Goal: Use online tool/utility: Utilize a website feature to perform a specific function

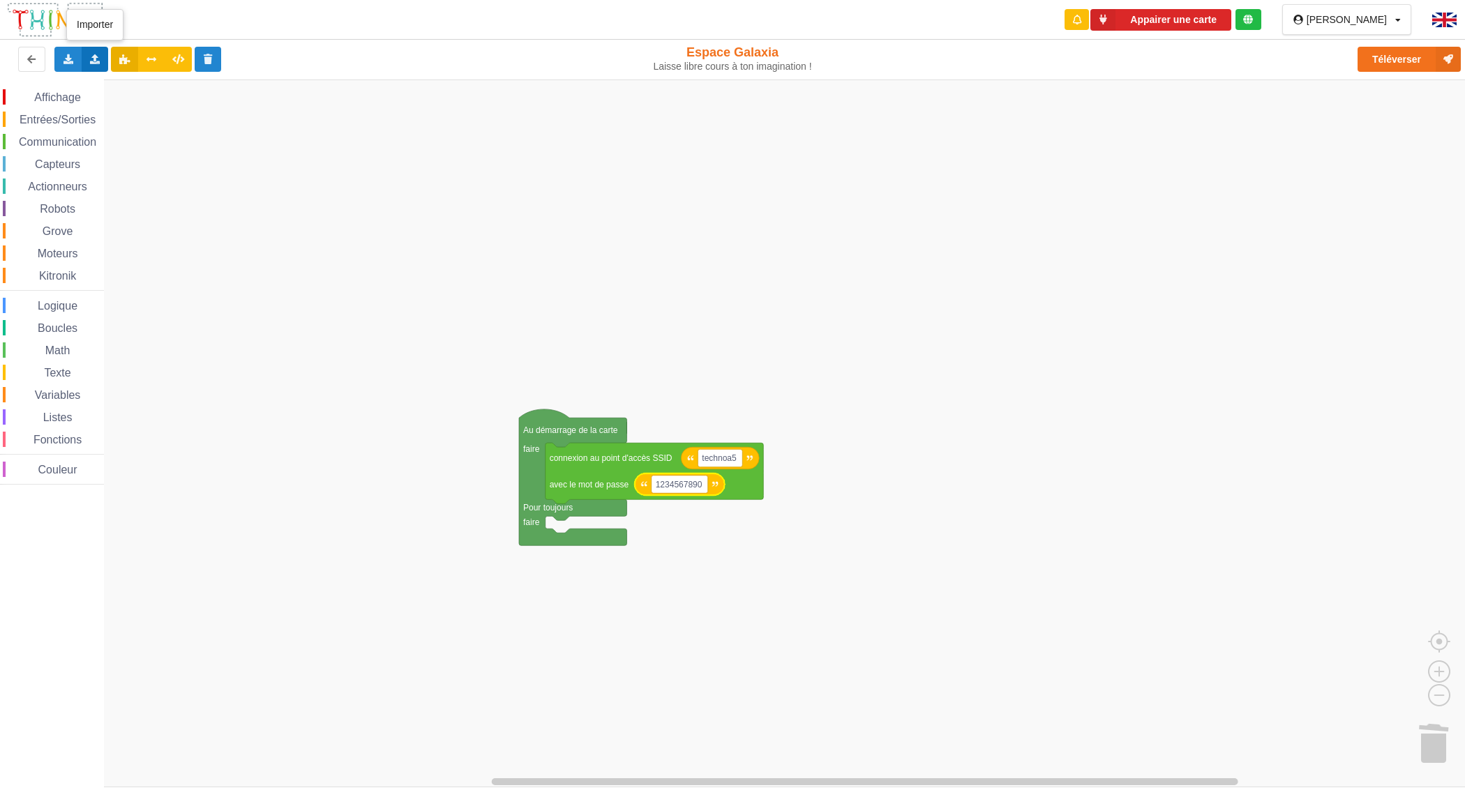
click at [98, 52] on div "Importer un assemblage de blocs Importer du code Python" at bounding box center [95, 59] width 27 height 25
click at [215, 117] on div "Importer du code Python" at bounding box center [183, 110] width 186 height 25
click at [53, 164] on span "Capteurs" at bounding box center [58, 164] width 50 height 12
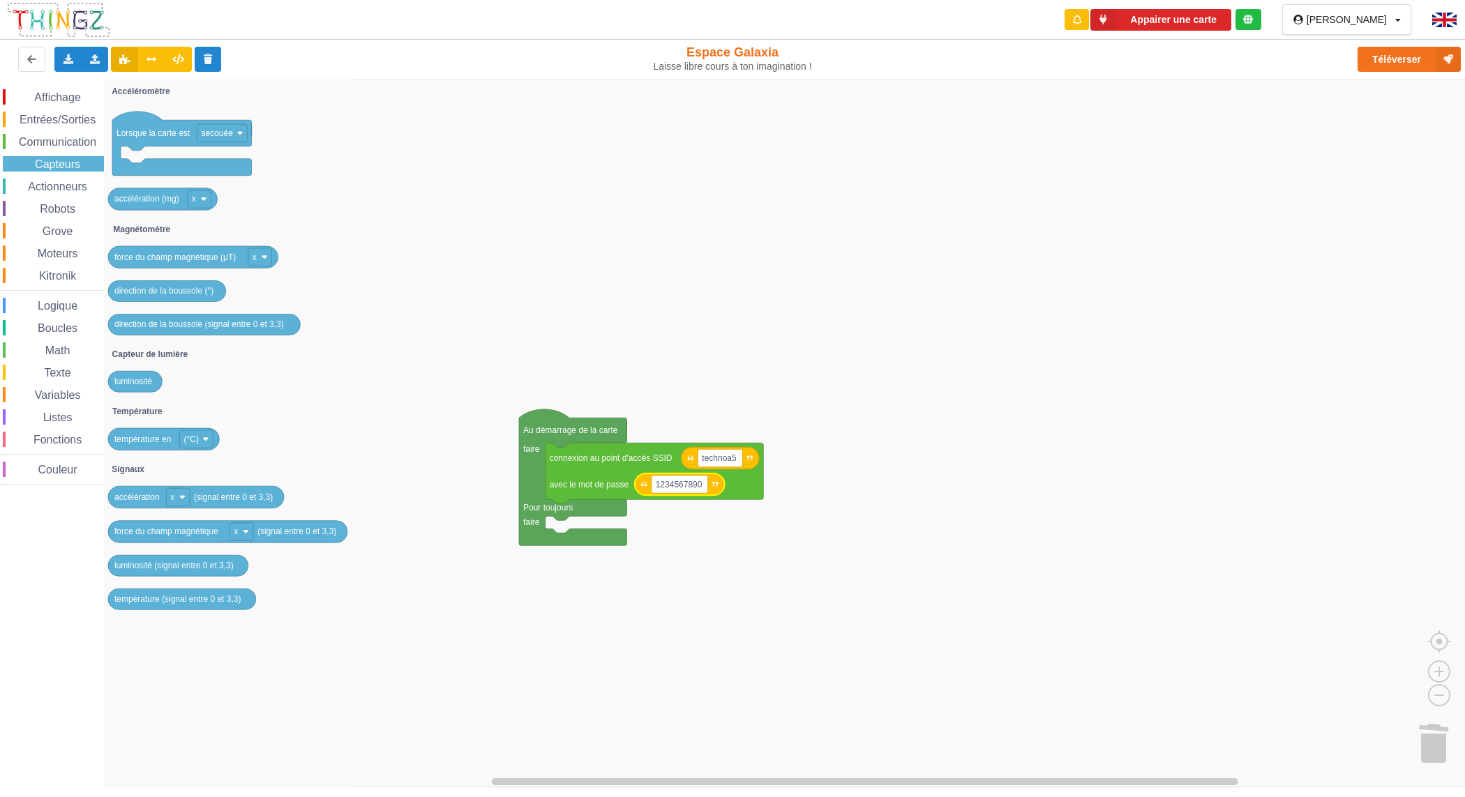
click at [60, 142] on span "Communication" at bounding box center [58, 142] width 82 height 12
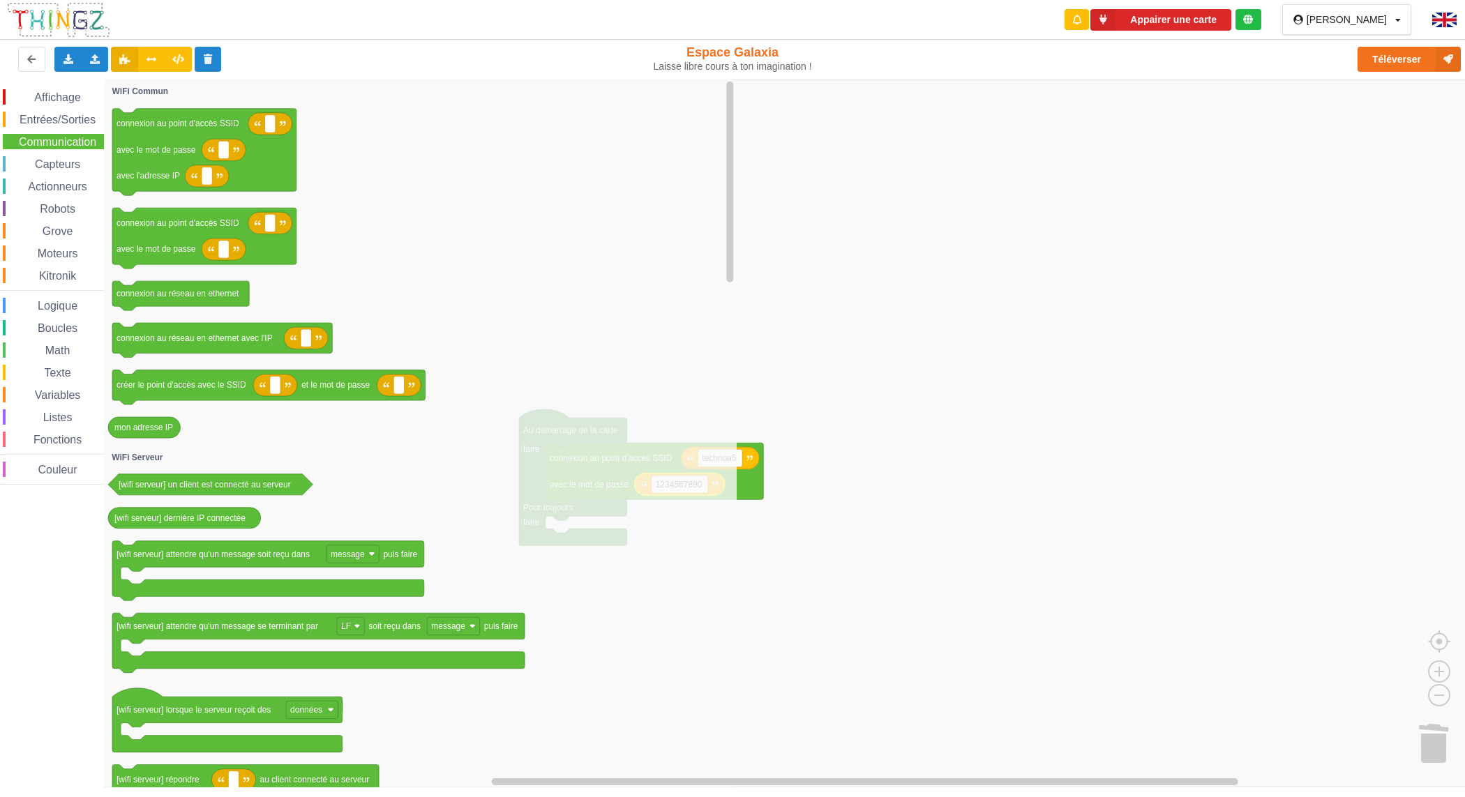
click at [61, 117] on span "Entrées/Sorties" at bounding box center [57, 120] width 80 height 12
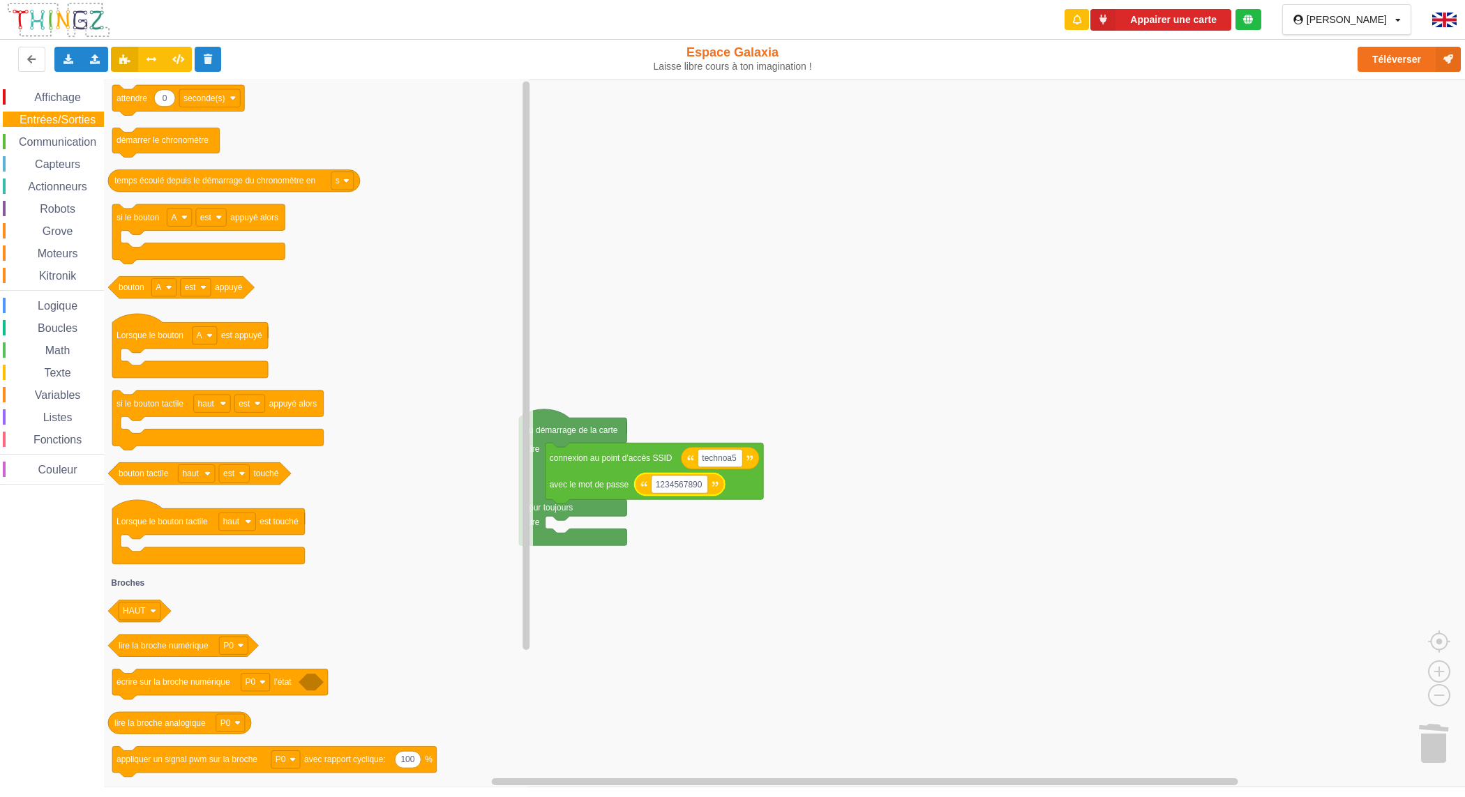
click at [63, 189] on span "Actionneurs" at bounding box center [57, 187] width 63 height 12
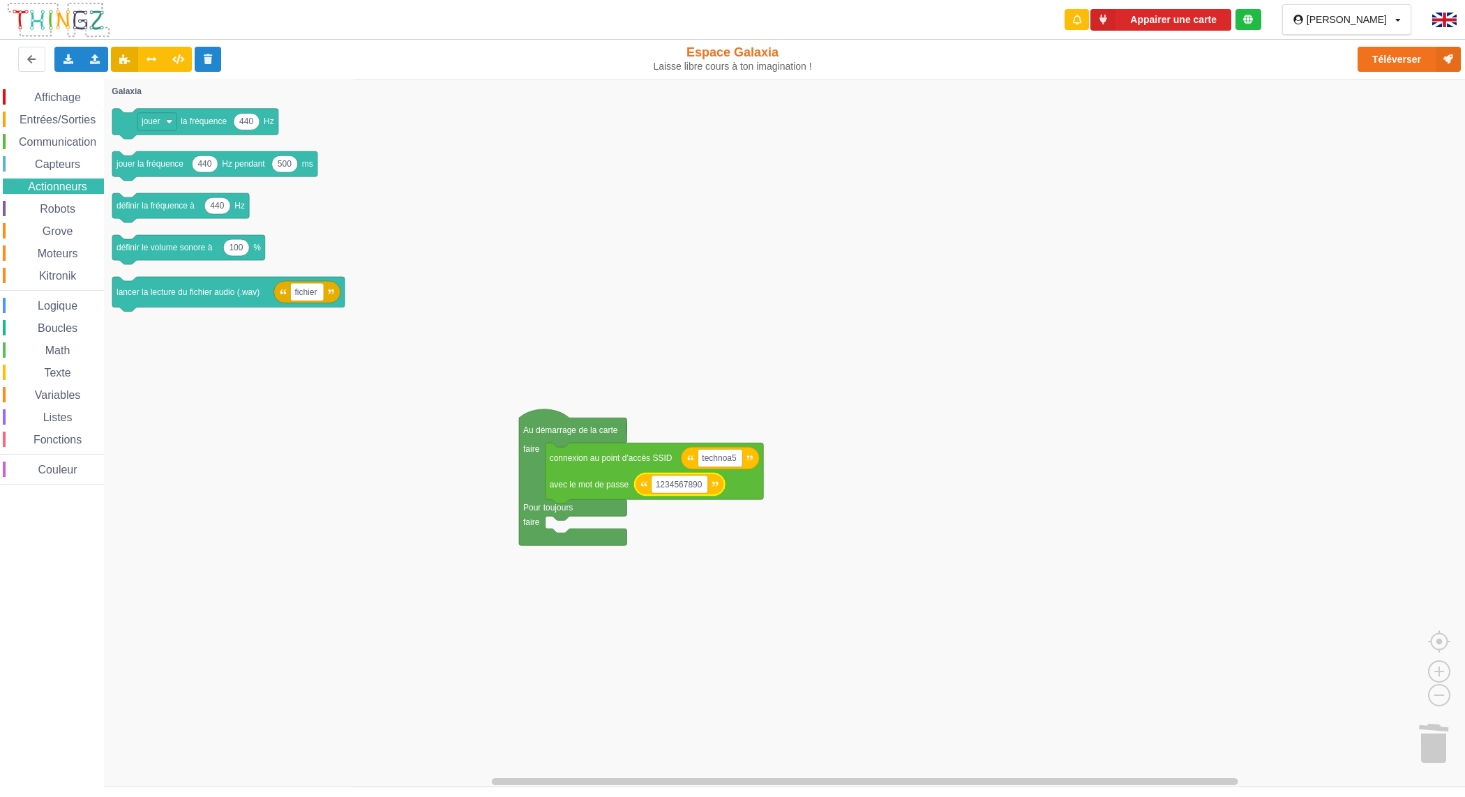
click at [71, 167] on span "Capteurs" at bounding box center [58, 164] width 50 height 12
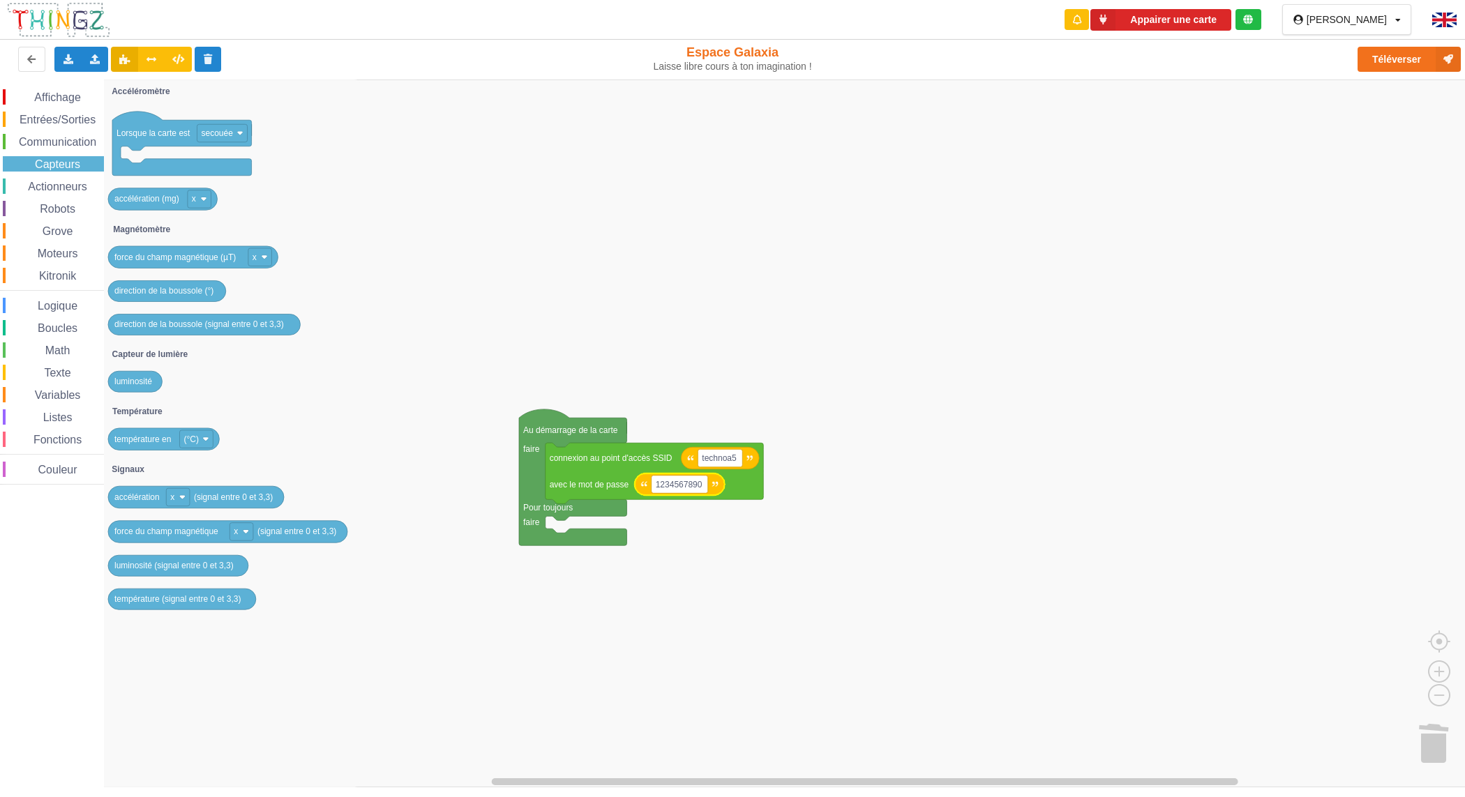
click at [72, 122] on span "Entrées/Sorties" at bounding box center [57, 120] width 80 height 12
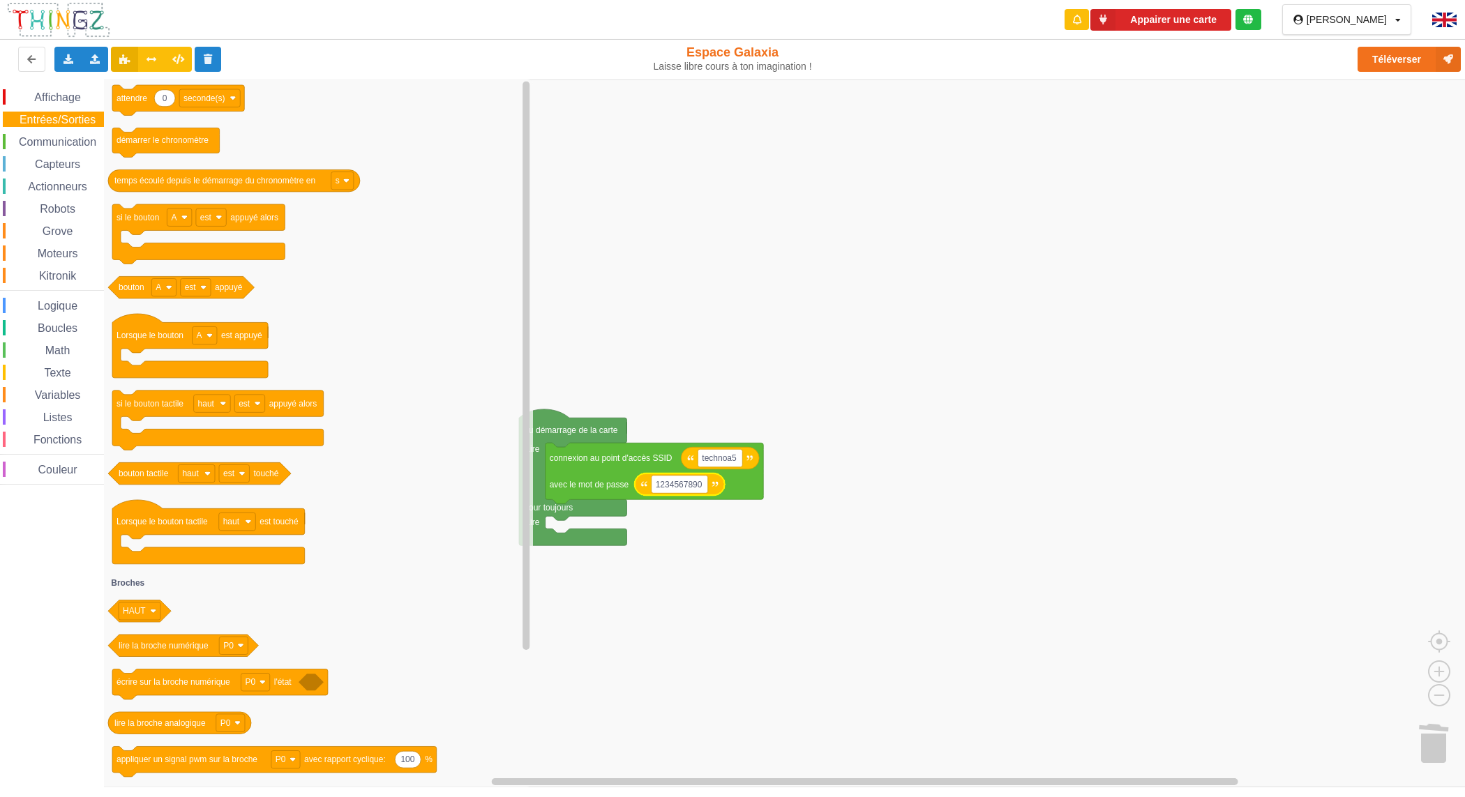
click at [71, 103] on span "Affichage" at bounding box center [57, 97] width 50 height 12
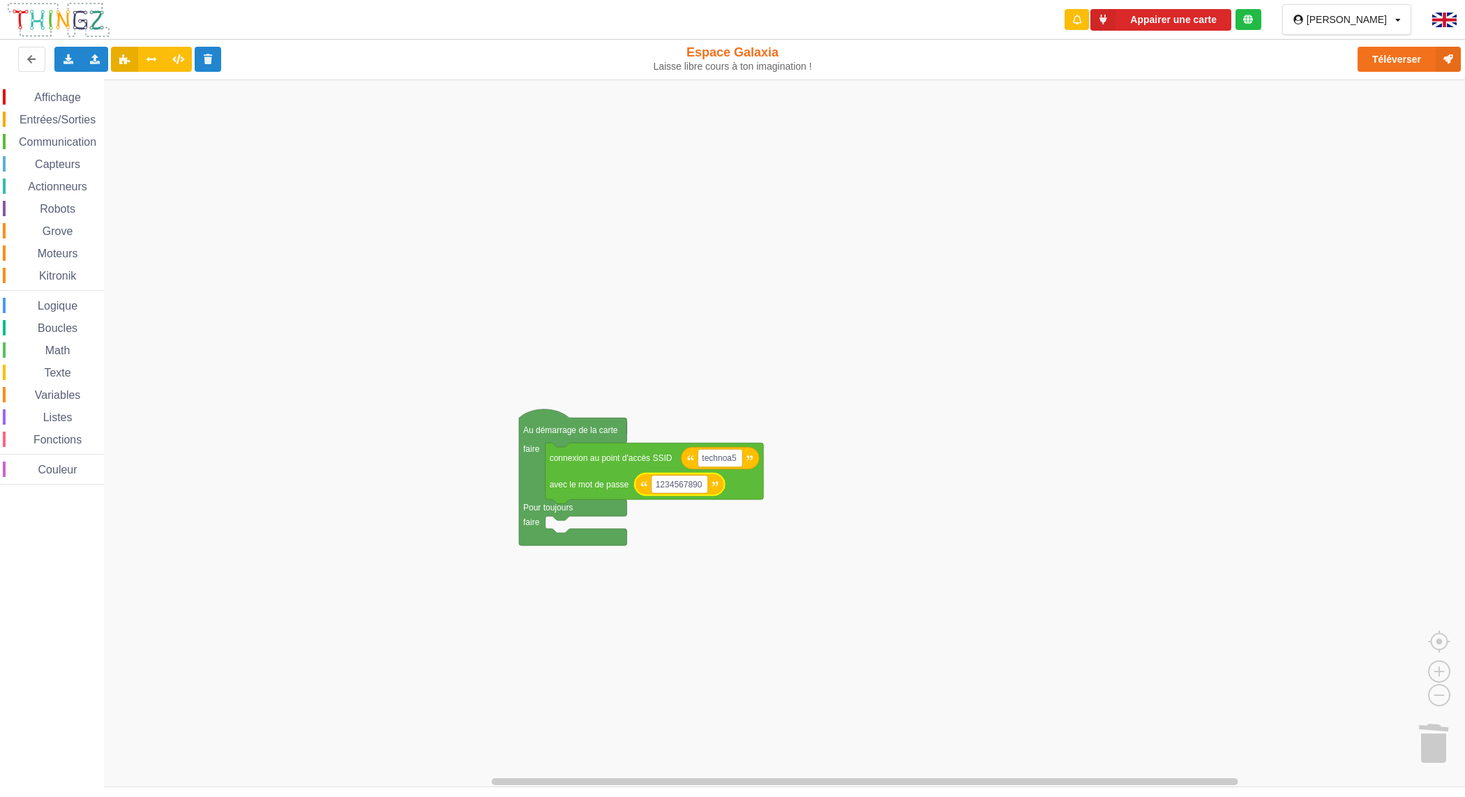
click at [1117, 151] on rect "Espace de travail de Blocky" at bounding box center [737, 434] width 1475 height 708
click at [146, 63] on icon at bounding box center [152, 58] width 12 height 8
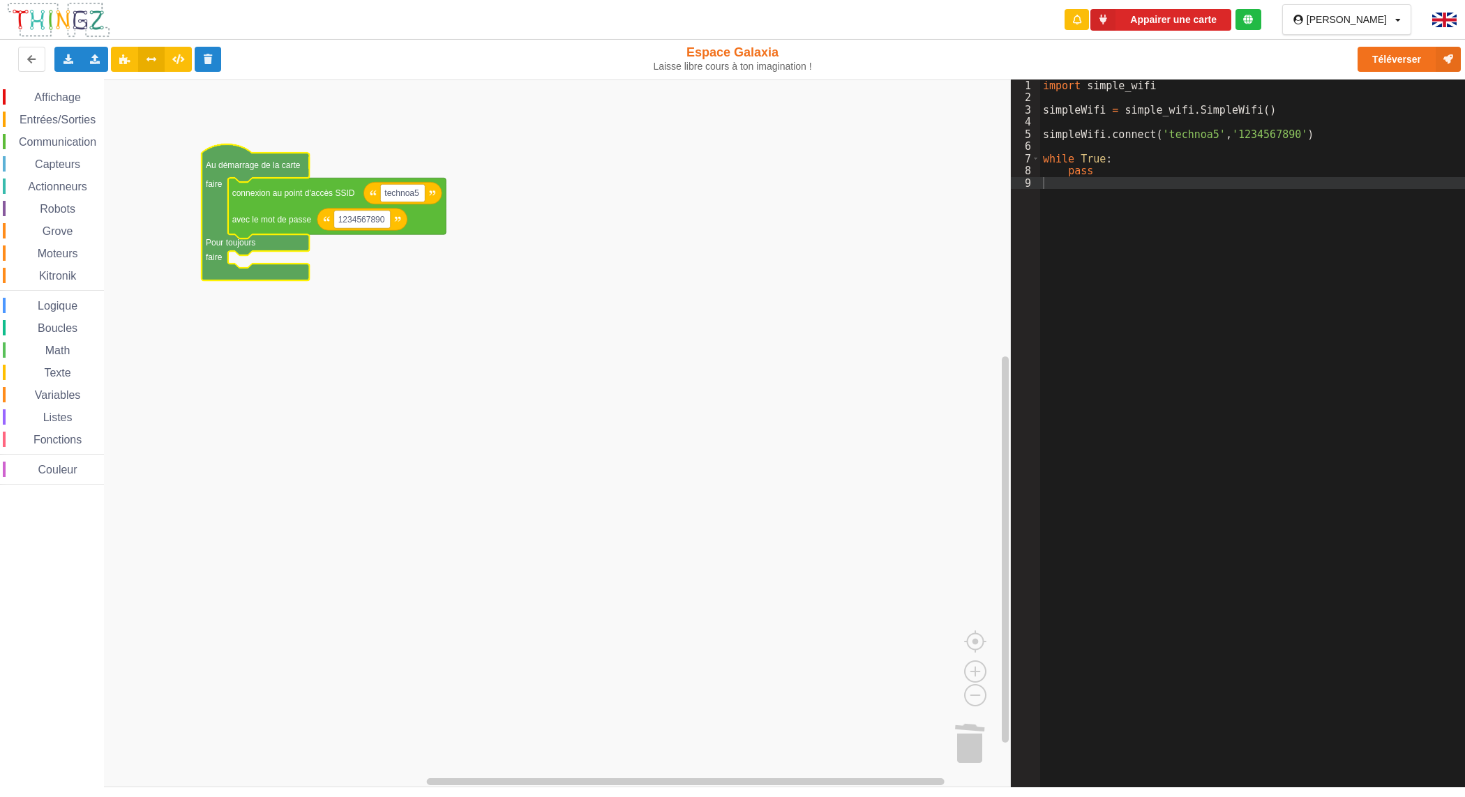
click at [79, 137] on span "Communication" at bounding box center [58, 142] width 82 height 12
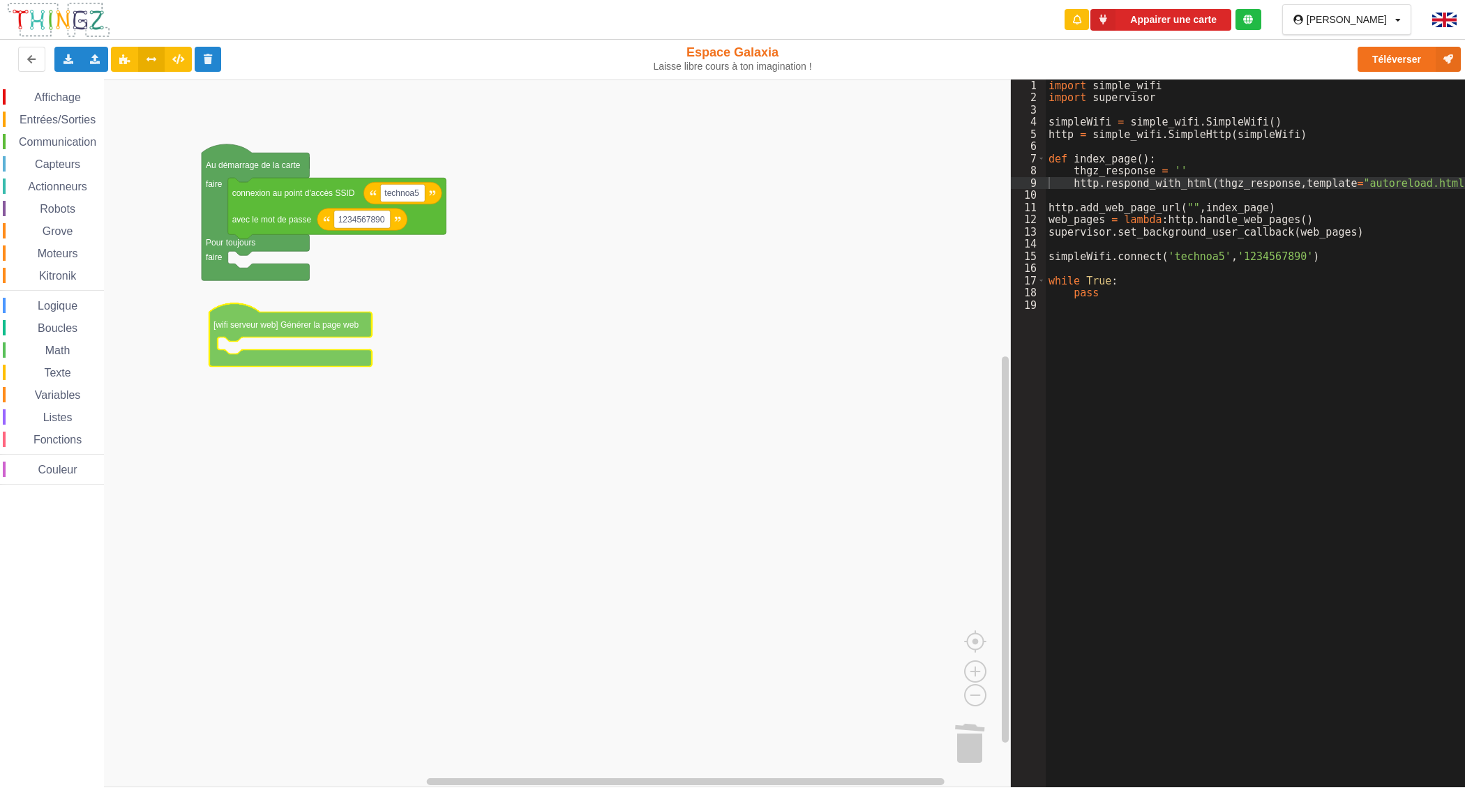
click at [294, 325] on div "Affichage Entrées/Sorties Communication Capteurs Actionneurs Robots Grove Moteu…" at bounding box center [505, 434] width 1011 height 708
click at [59, 137] on span "Communication" at bounding box center [58, 142] width 82 height 12
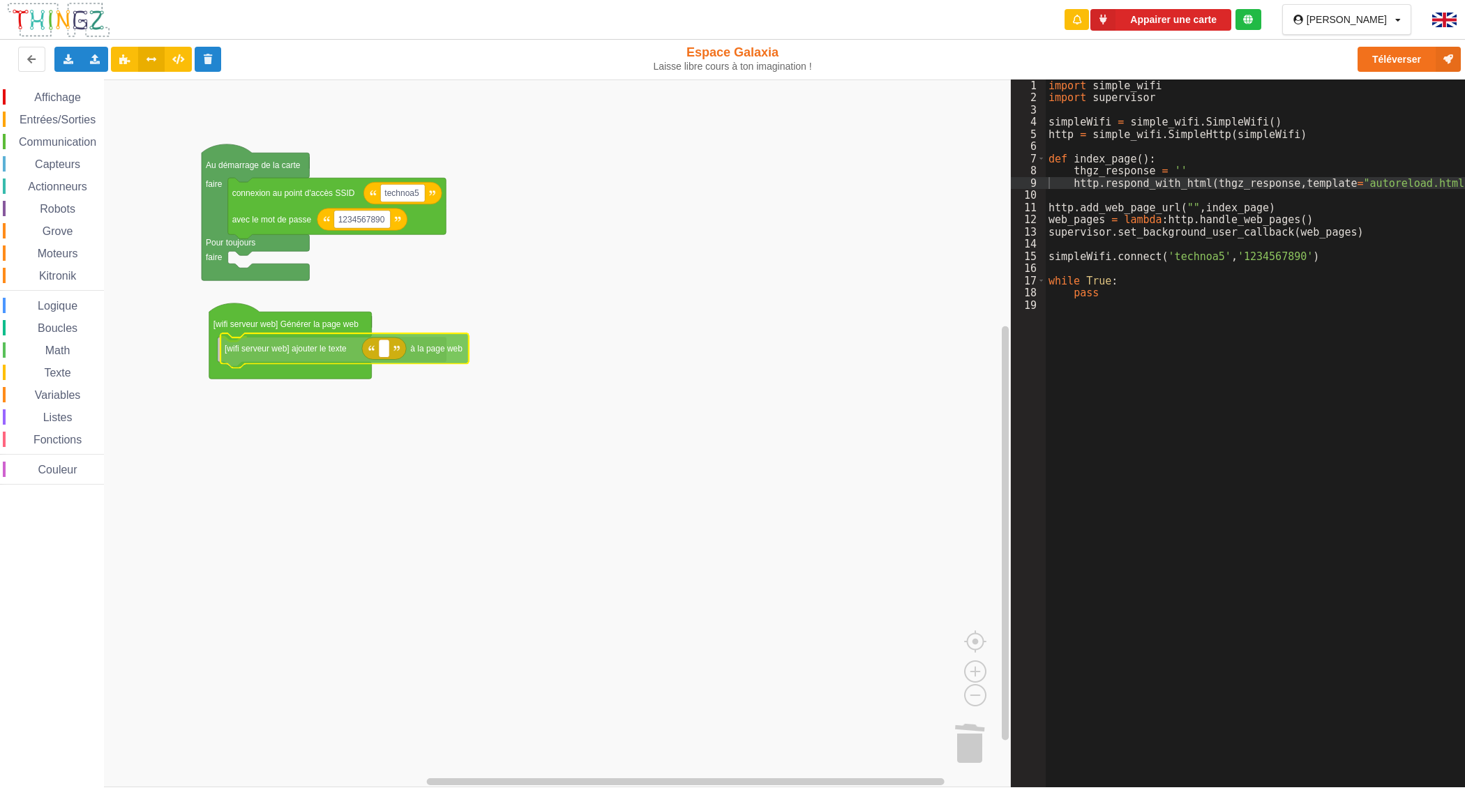
click at [262, 356] on div "Affichage Entrées/Sorties Communication Capteurs Actionneurs Robots Grove Moteu…" at bounding box center [505, 434] width 1011 height 708
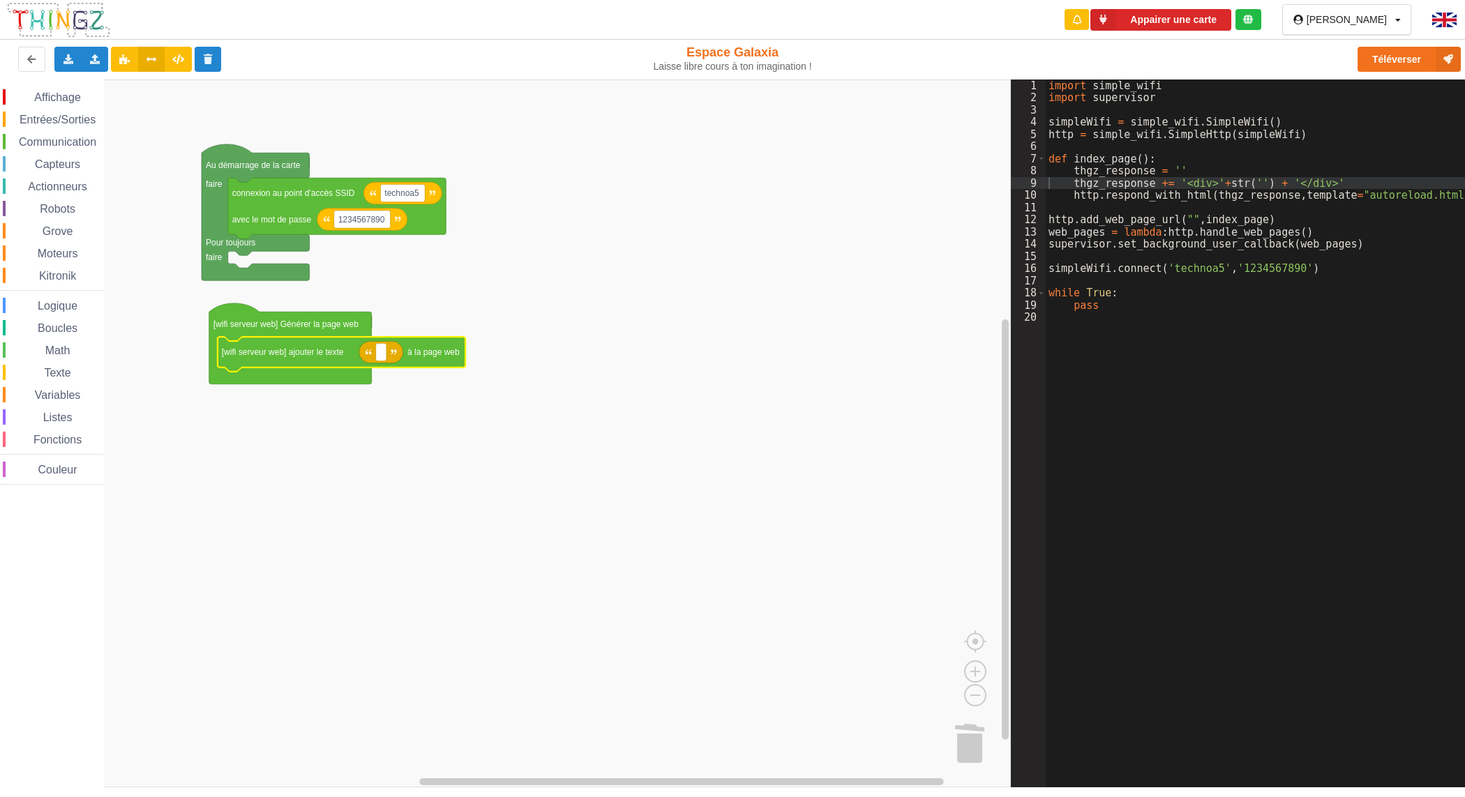
click at [82, 143] on span "Communication" at bounding box center [58, 142] width 82 height 12
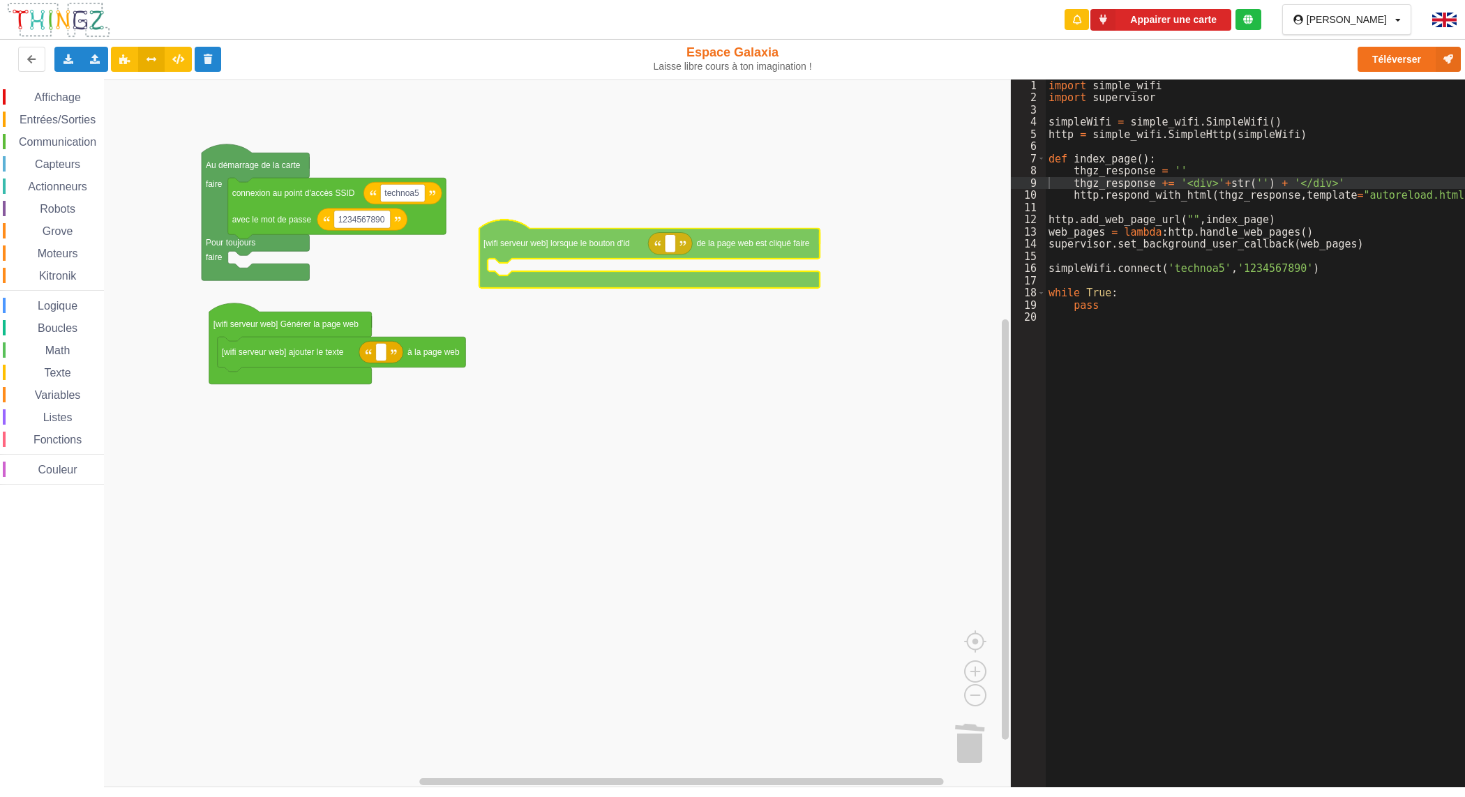
click at [566, 243] on div "Affichage Entrées/Sorties Communication Capteurs Actionneurs Robots Grove Moteu…" at bounding box center [505, 434] width 1011 height 708
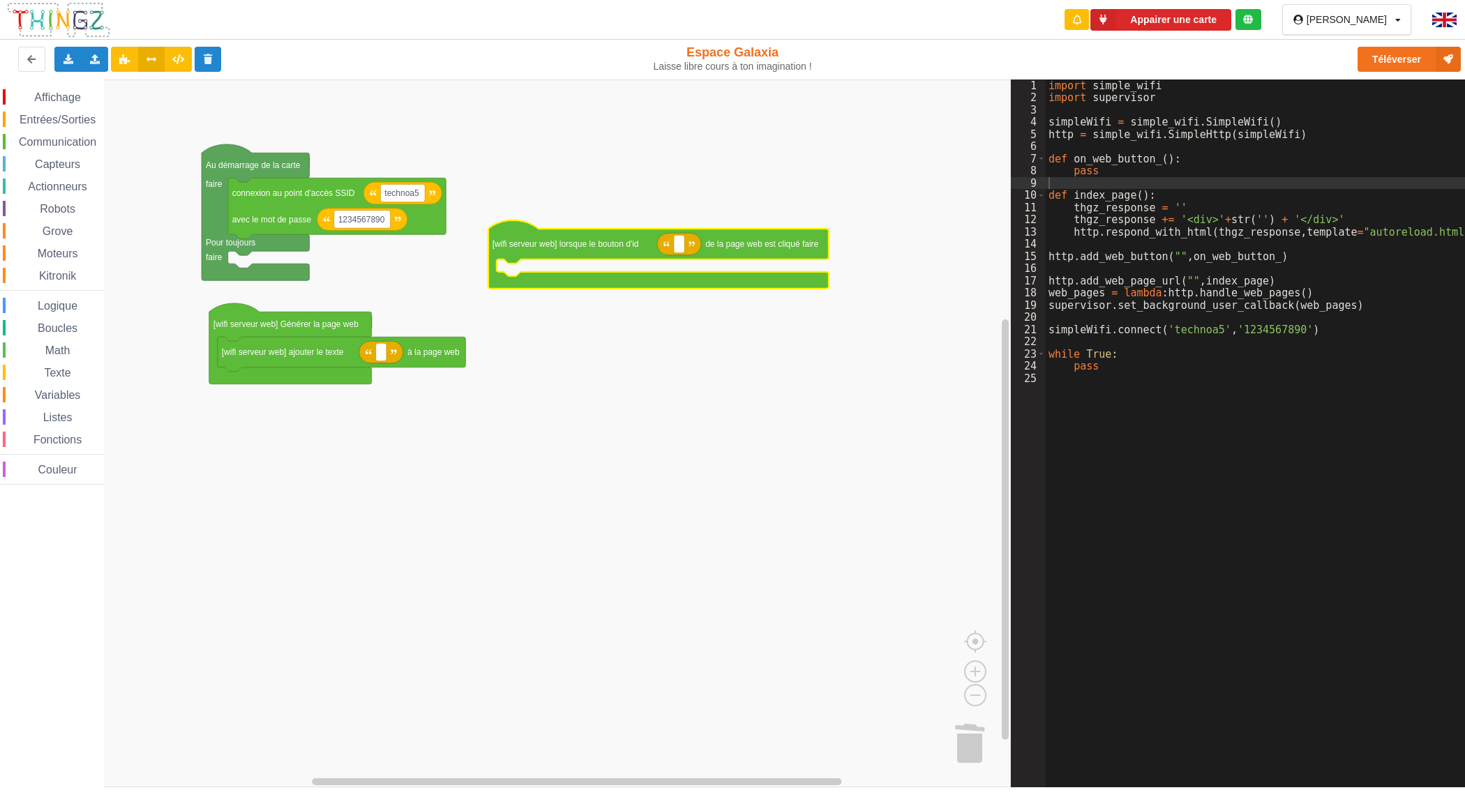
click at [45, 137] on span "Communication" at bounding box center [58, 142] width 82 height 12
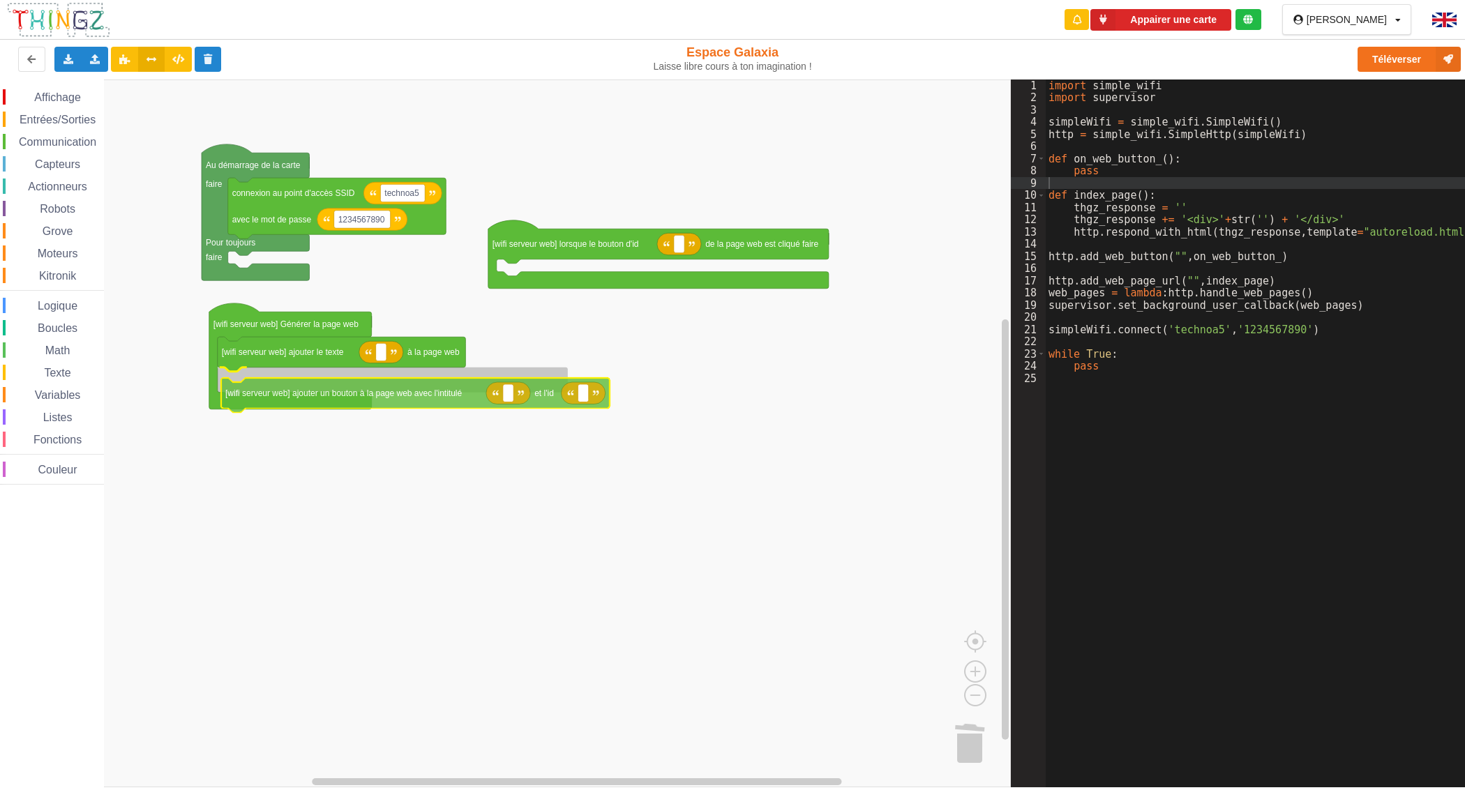
click at [280, 399] on div "Affichage Entrées/Sorties Communication Capteurs Actionneurs Robots Grove Moteu…" at bounding box center [505, 434] width 1011 height 708
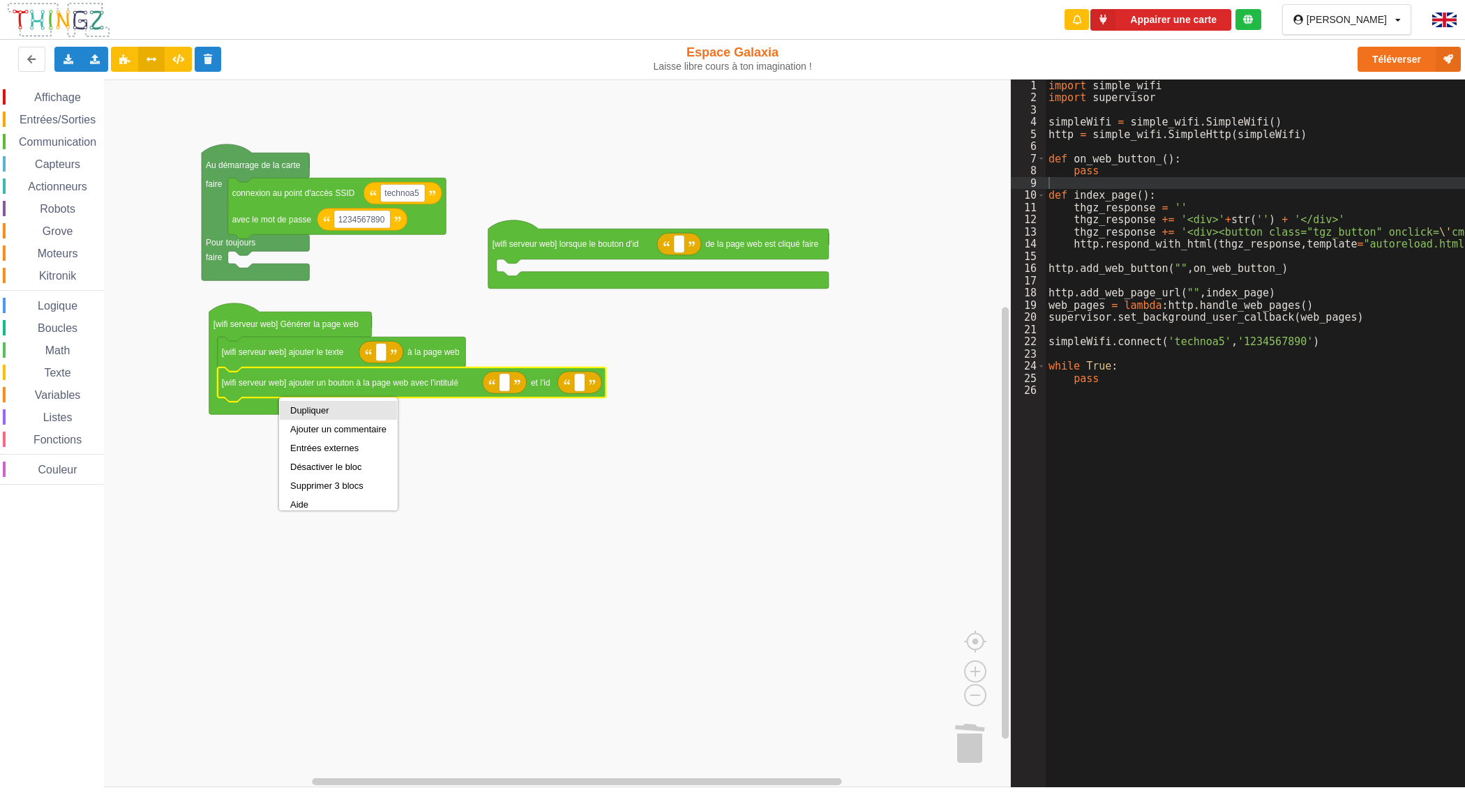
click at [293, 408] on div "Dupliquer" at bounding box center [338, 410] width 96 height 10
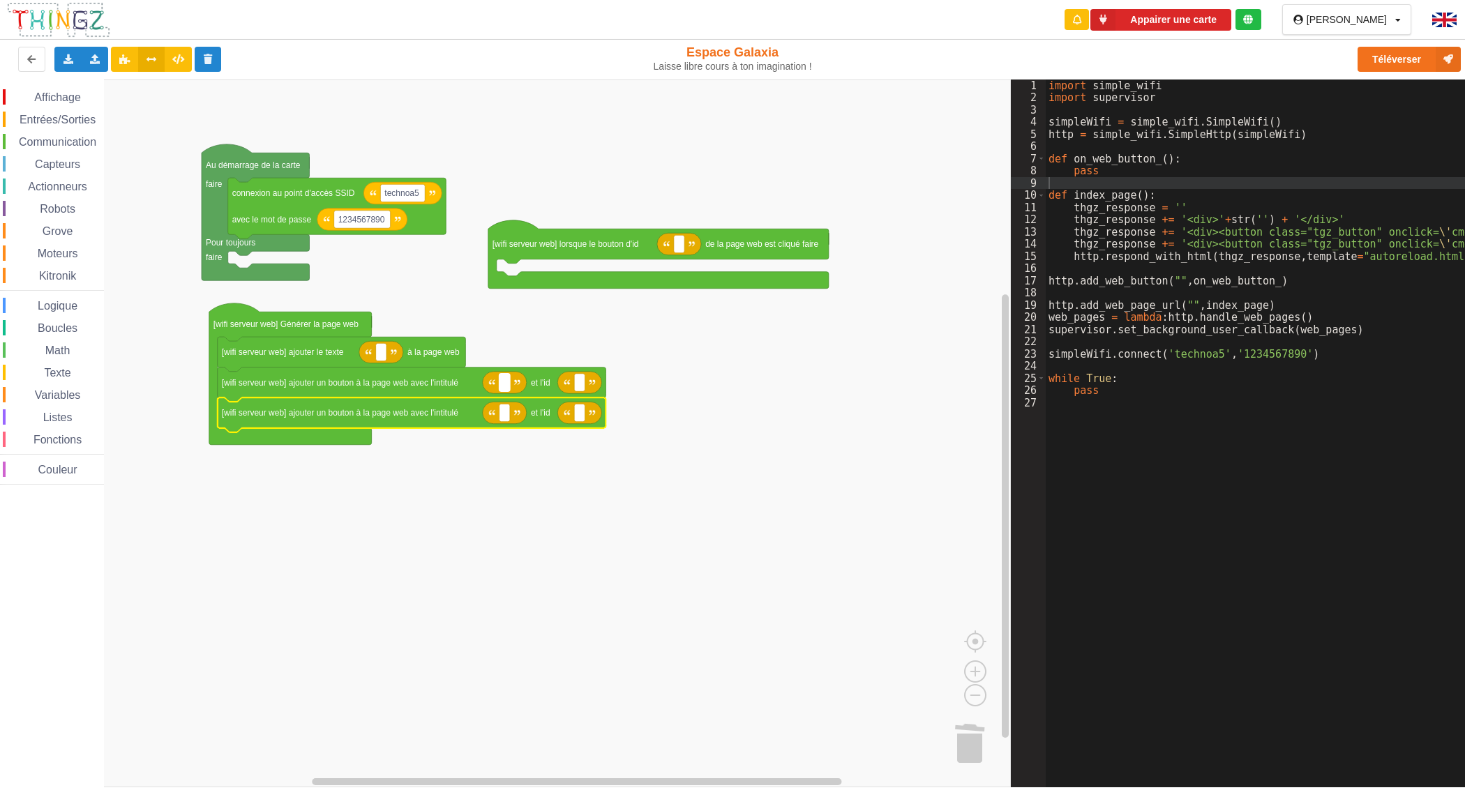
click at [507, 385] on rect "Espace de travail de Blocky" at bounding box center [505, 383] width 10 height 18
type input "On"
click at [384, 356] on rect "Espace de travail de Blocky" at bounding box center [381, 352] width 10 height 18
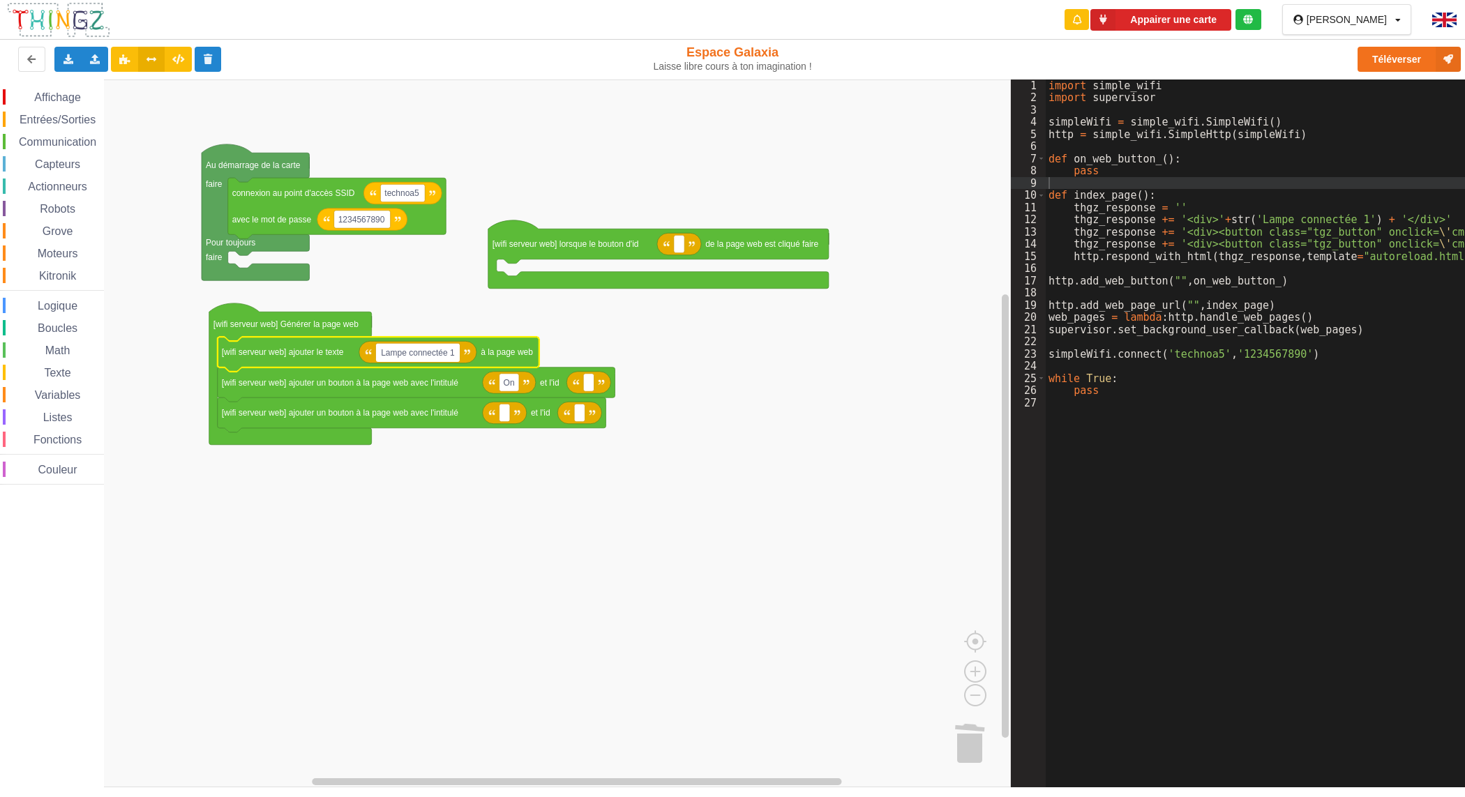
type input "Lampe connectée 11"
click at [593, 385] on rect "Espace de travail de Blocky" at bounding box center [588, 383] width 10 height 18
type input "on"
click at [504, 416] on text "Espace de travail de Blocky" at bounding box center [505, 413] width 2 height 10
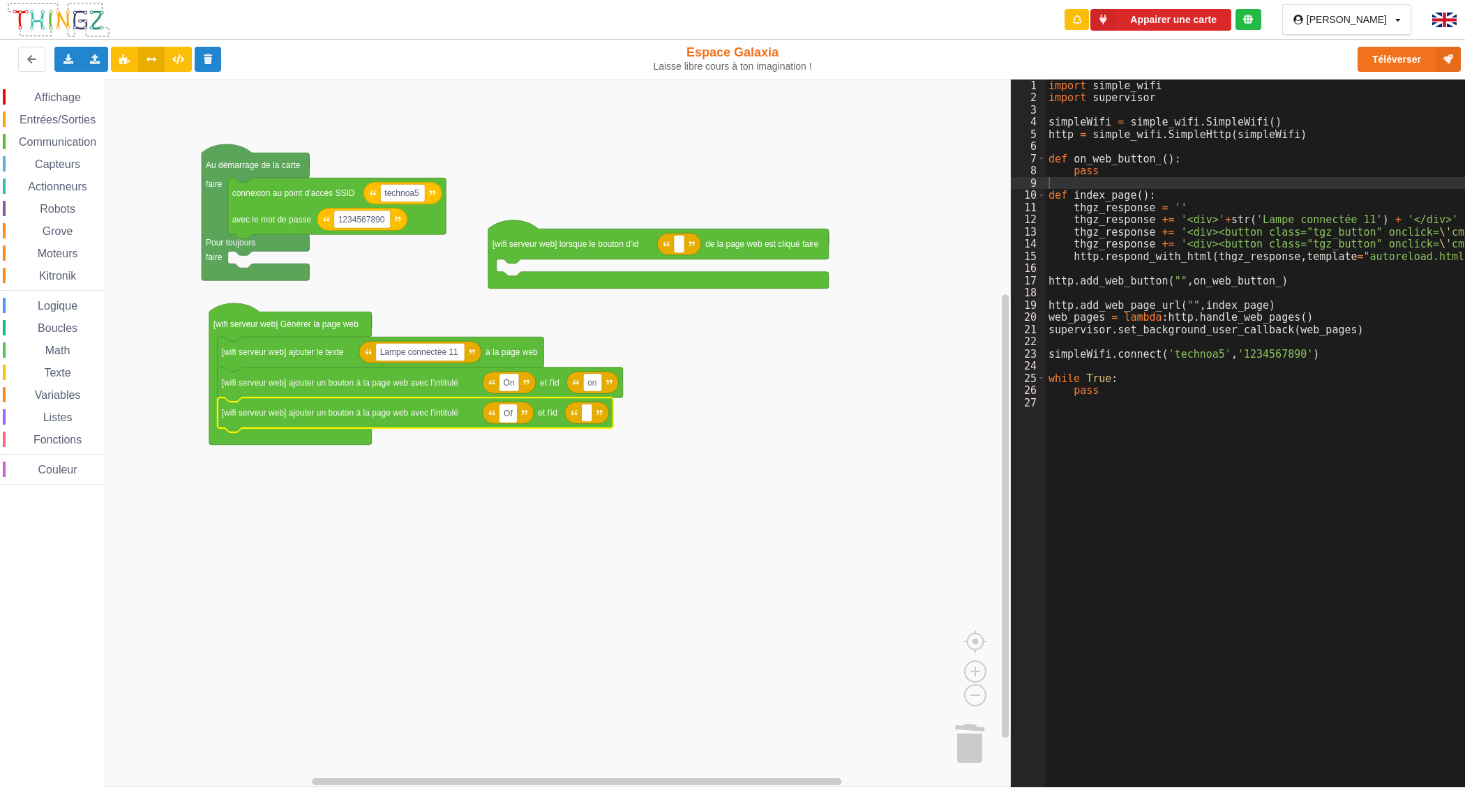
type input "Off"
click at [590, 416] on g "Espace de travail de Blocky" at bounding box center [590, 413] width 10 height 18
type input "off"
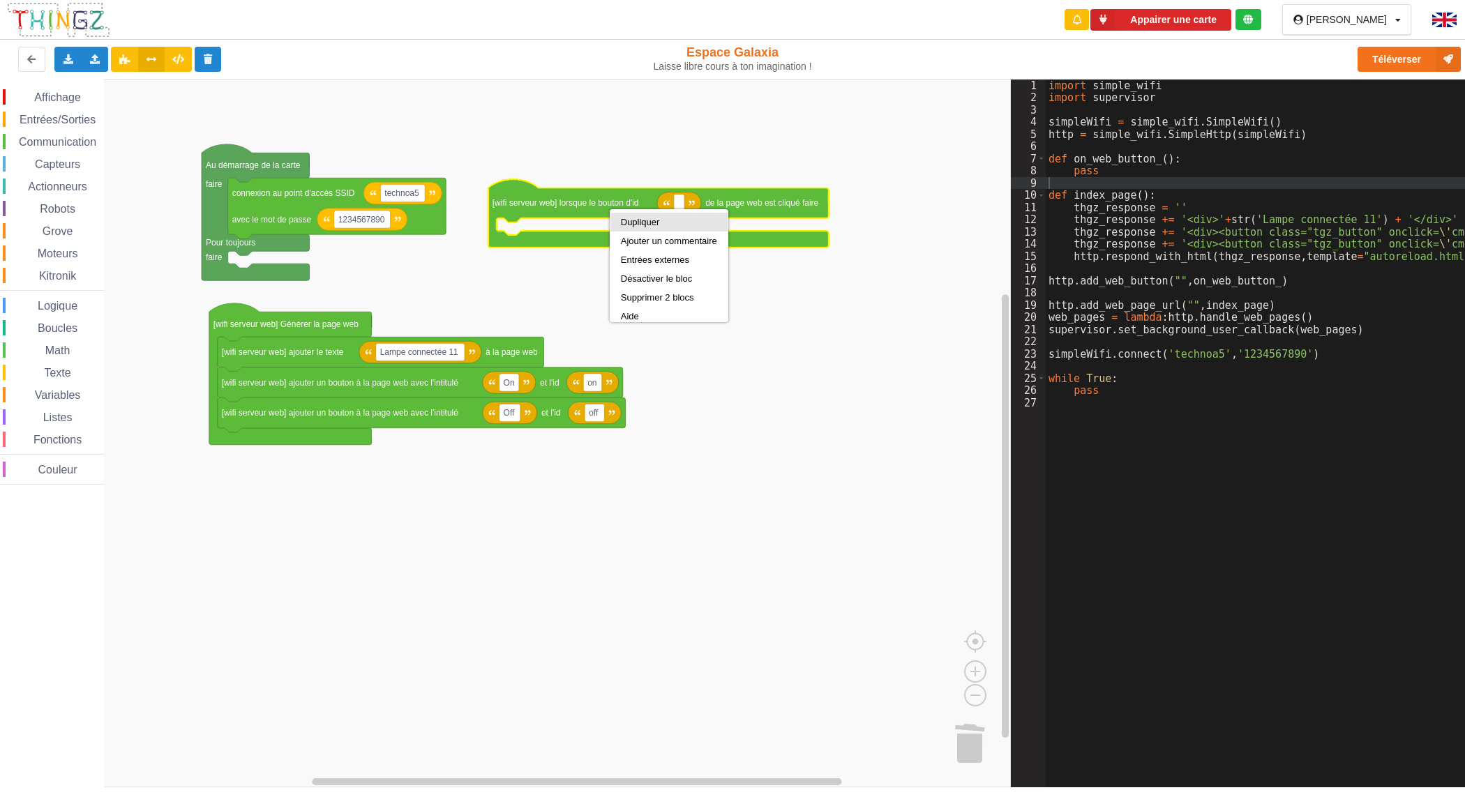
click at [619, 223] on div "Dupliquer" at bounding box center [668, 222] width 117 height 19
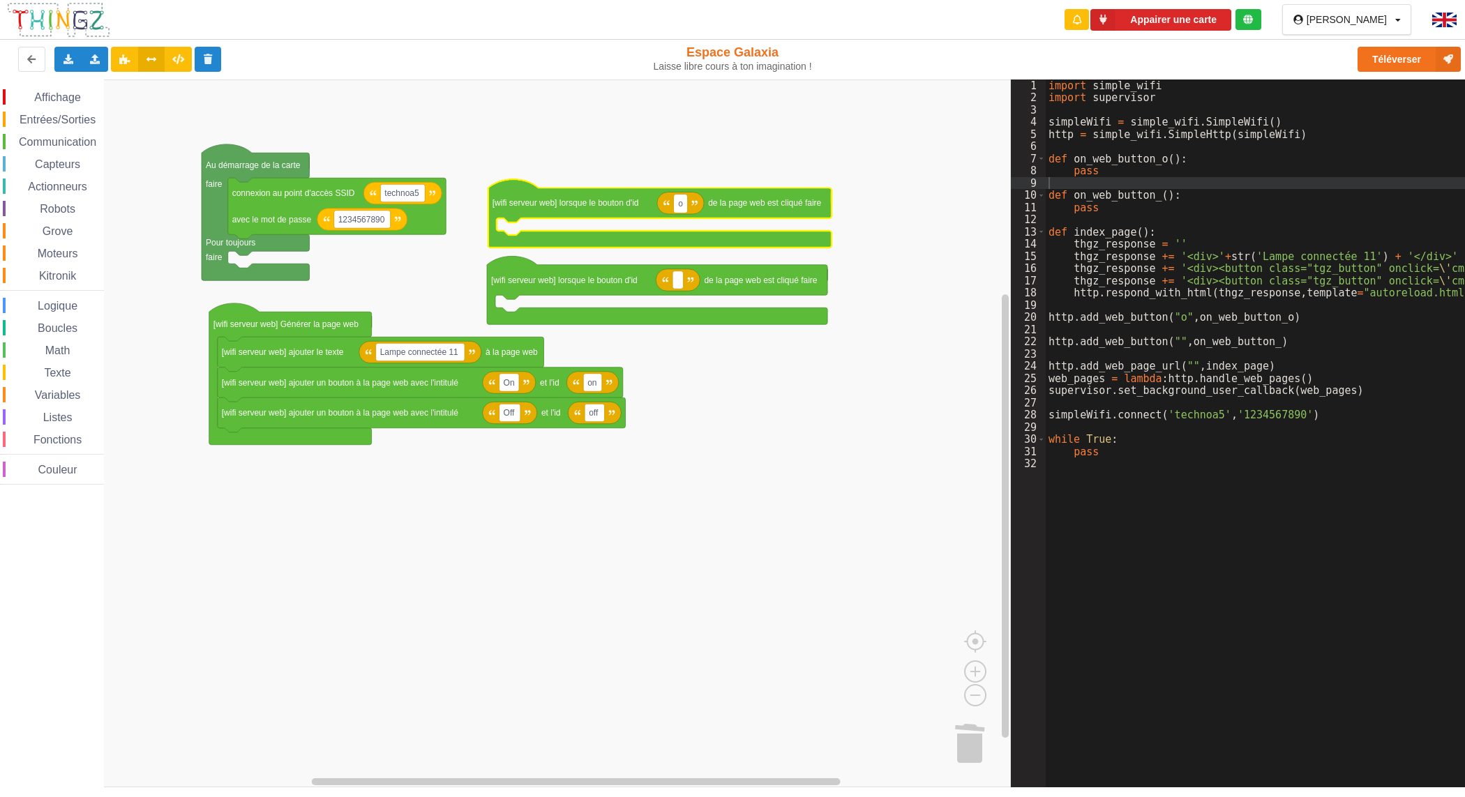
type input "on"
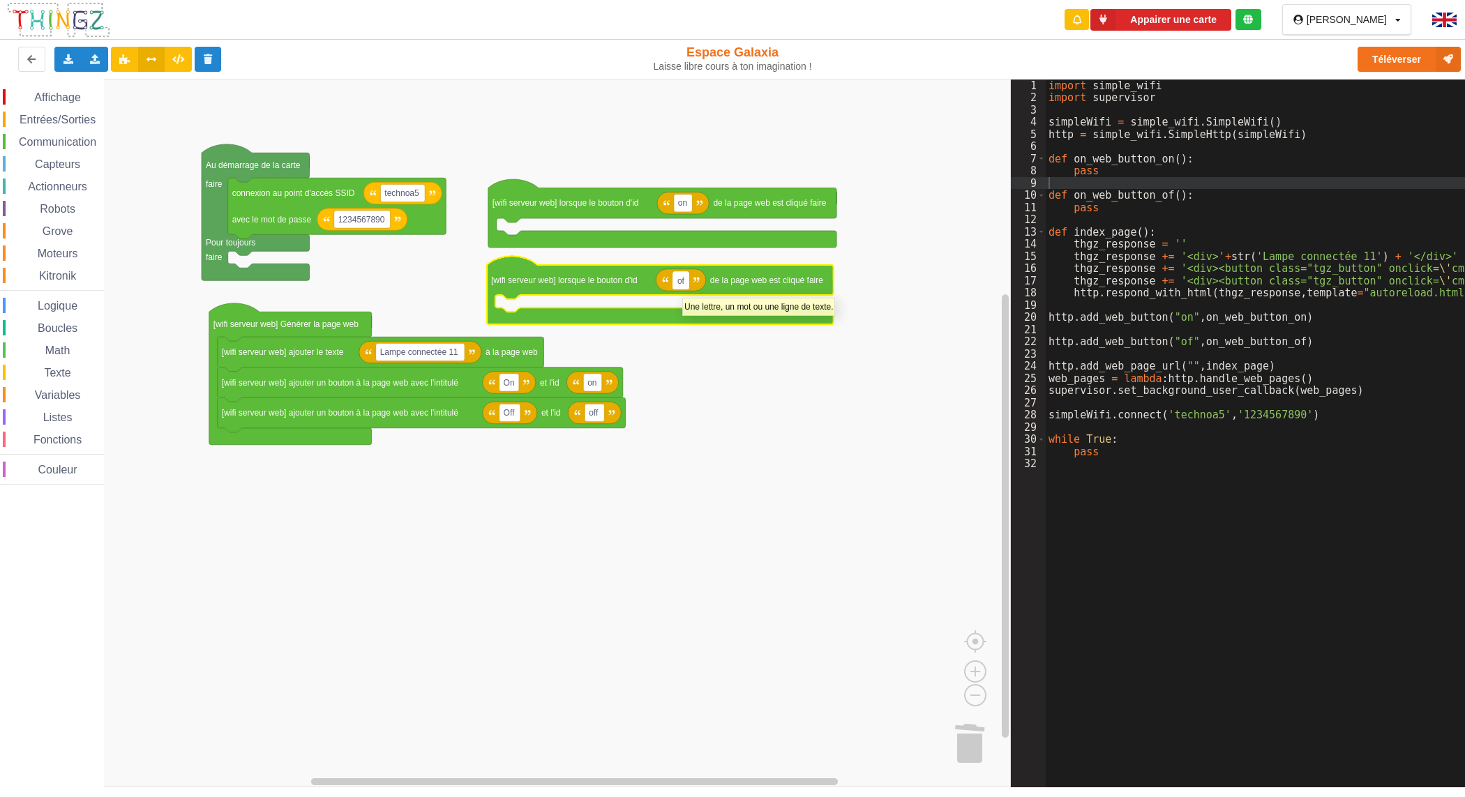
type input "off"
click at [748, 436] on rect "Espace de travail de Blocky" at bounding box center [505, 434] width 1011 height 708
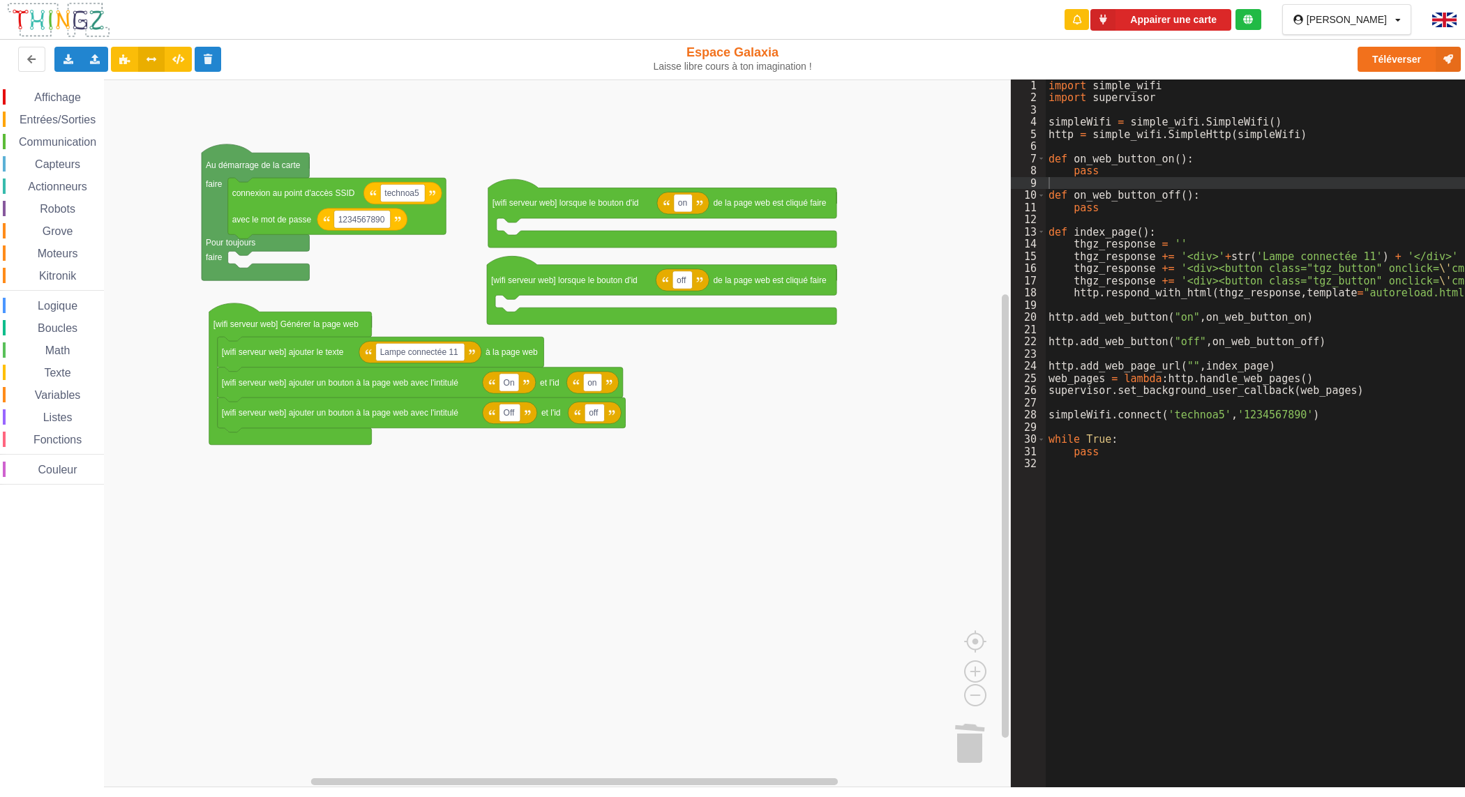
click at [61, 162] on span "Capteurs" at bounding box center [58, 164] width 50 height 12
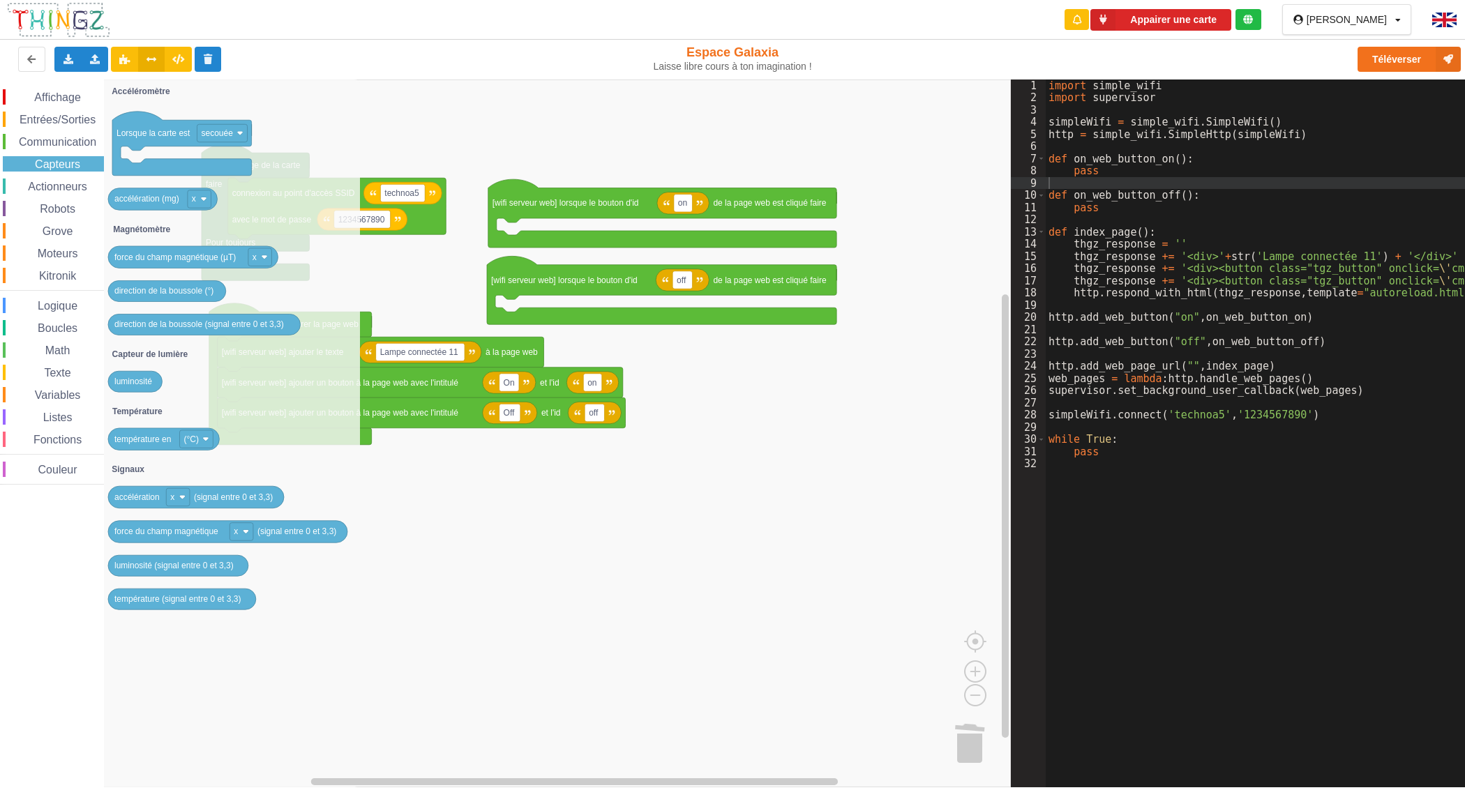
click at [61, 179] on div "Actionneurs" at bounding box center [53, 186] width 101 height 15
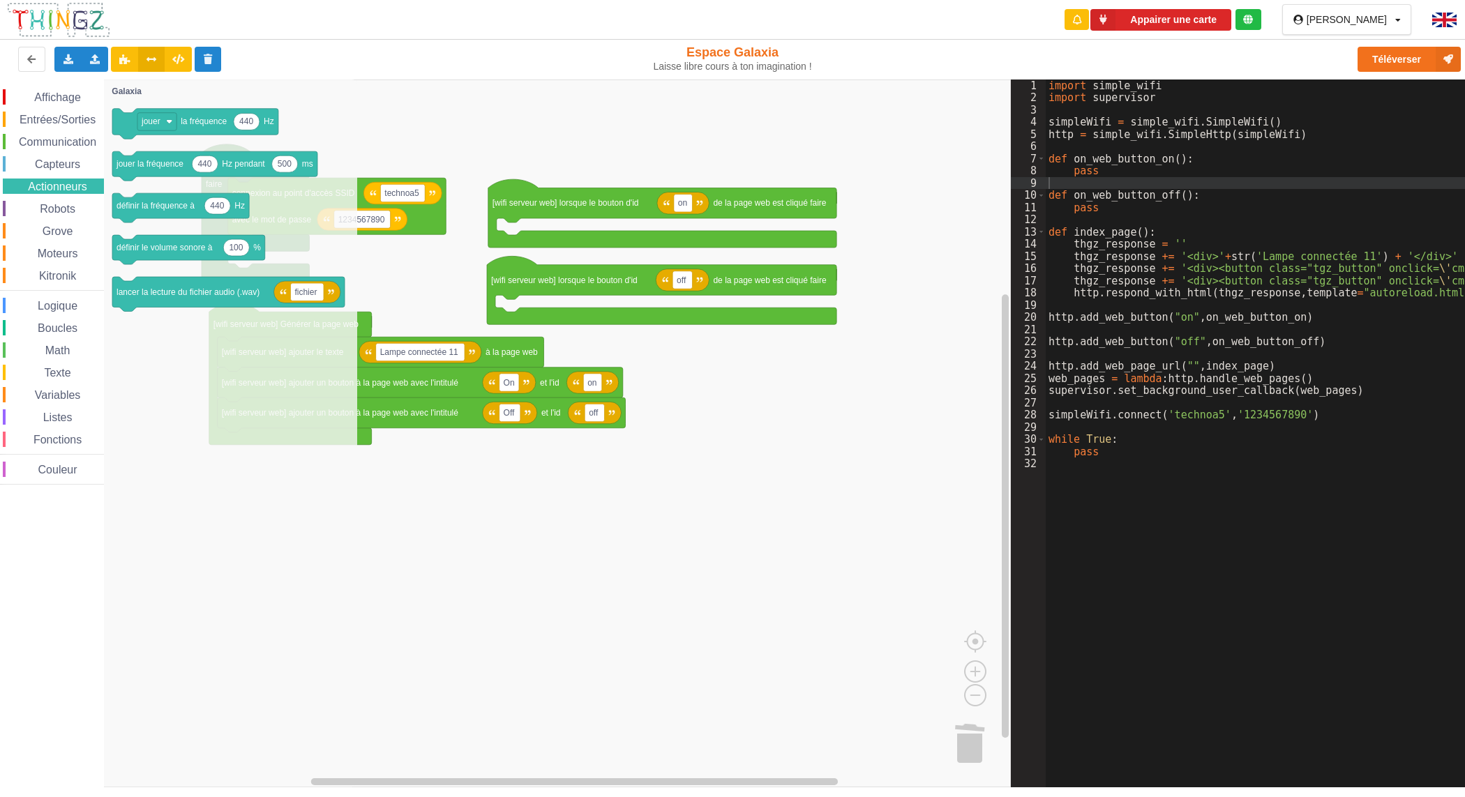
click at [65, 110] on div "Affichage Entrées/Sorties Communication Capteurs Actionneurs Robots Grove Moteu…" at bounding box center [52, 287] width 104 height 396
click at [67, 120] on span "Entrées/Sorties" at bounding box center [57, 120] width 80 height 12
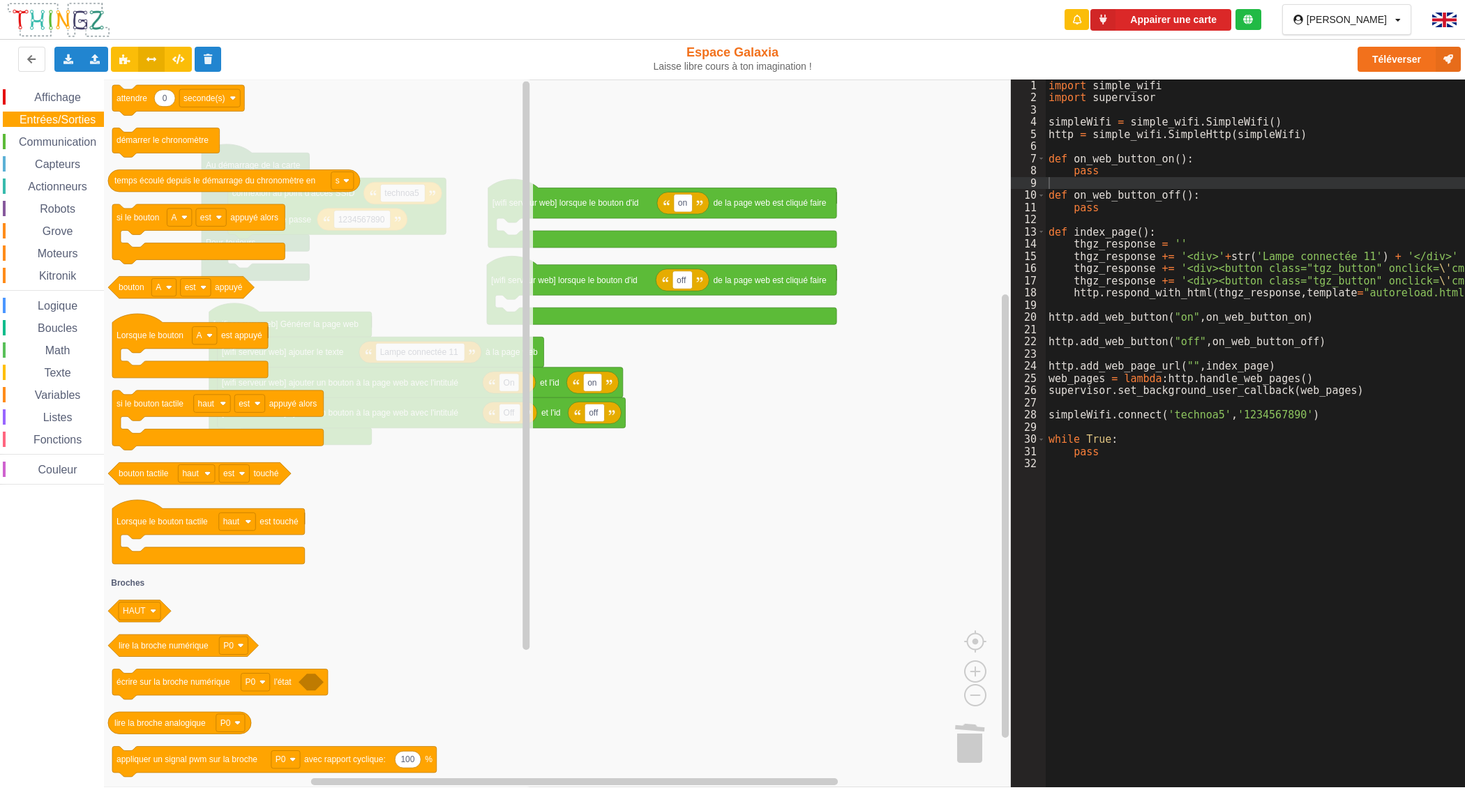
click at [67, 98] on span "Affichage" at bounding box center [57, 97] width 50 height 12
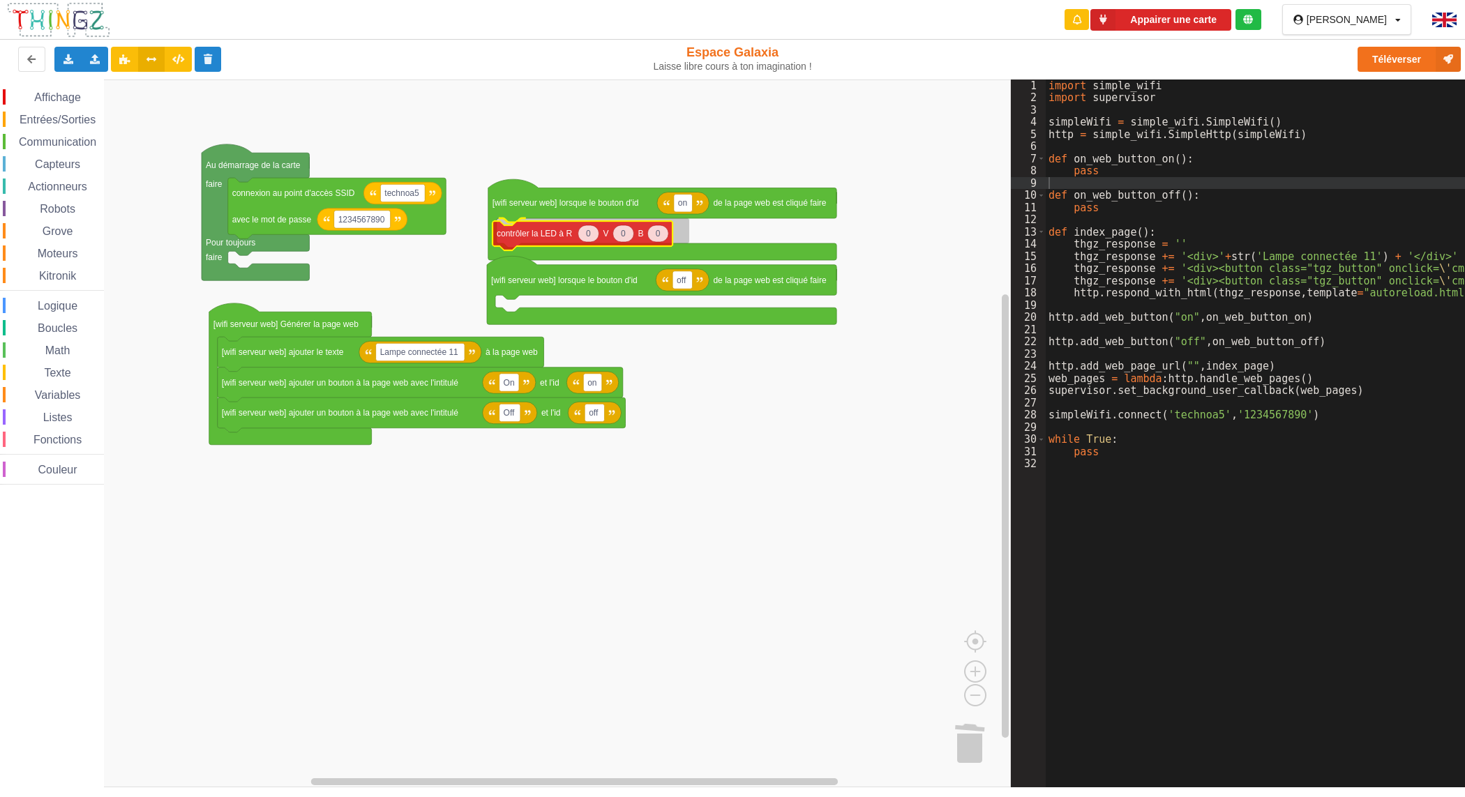
click at [516, 236] on div "Affichage Entrées/Sorties Communication Capteurs Actionneurs Robots Grove Moteu…" at bounding box center [505, 434] width 1011 height 708
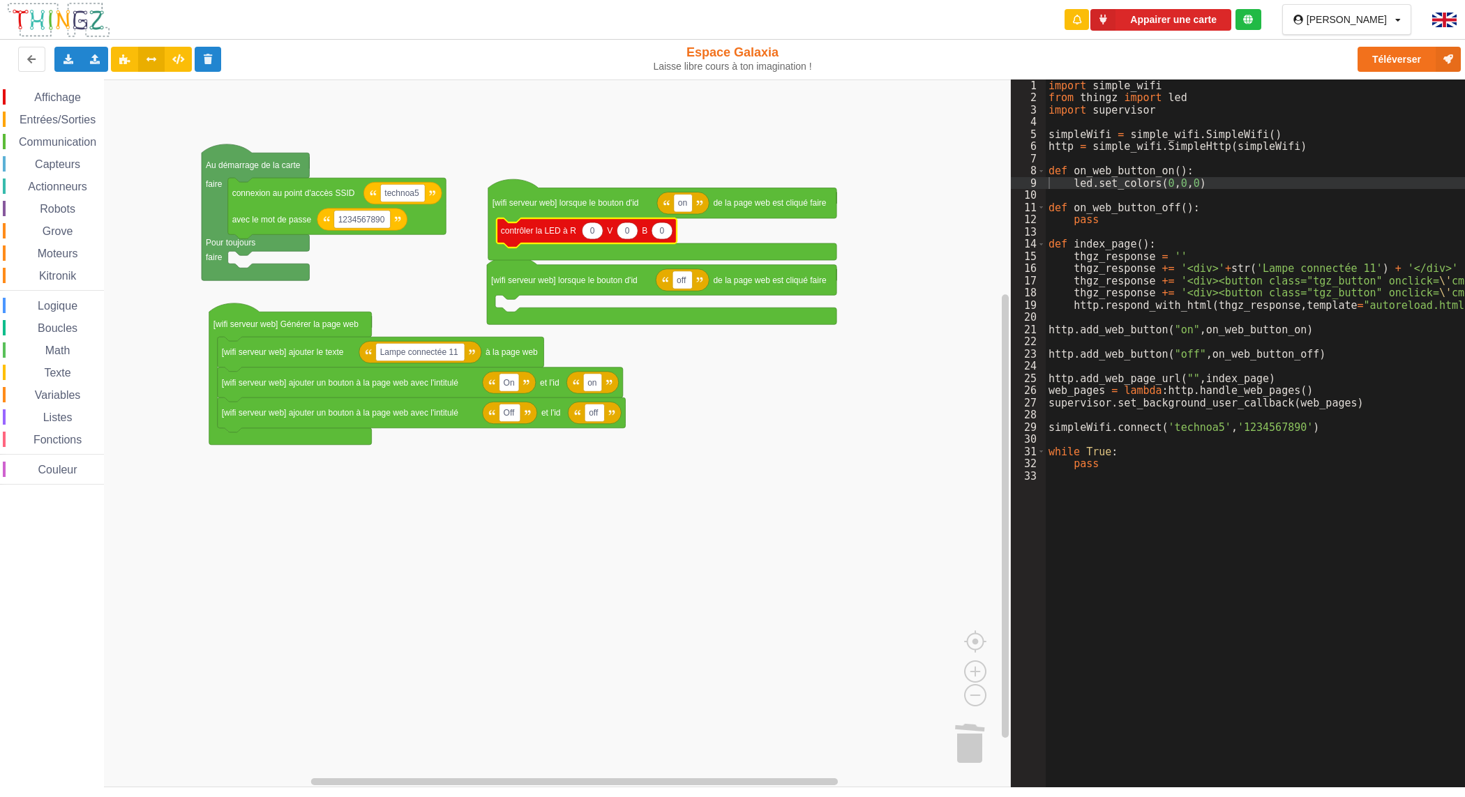
click at [593, 230] on text "0" at bounding box center [592, 231] width 5 height 10
click at [594, 230] on input "0" at bounding box center [593, 231] width 22 height 17
type input "255"
click at [637, 229] on icon "Espace de travail de Blocky" at bounding box center [632, 231] width 21 height 17
type input "2"
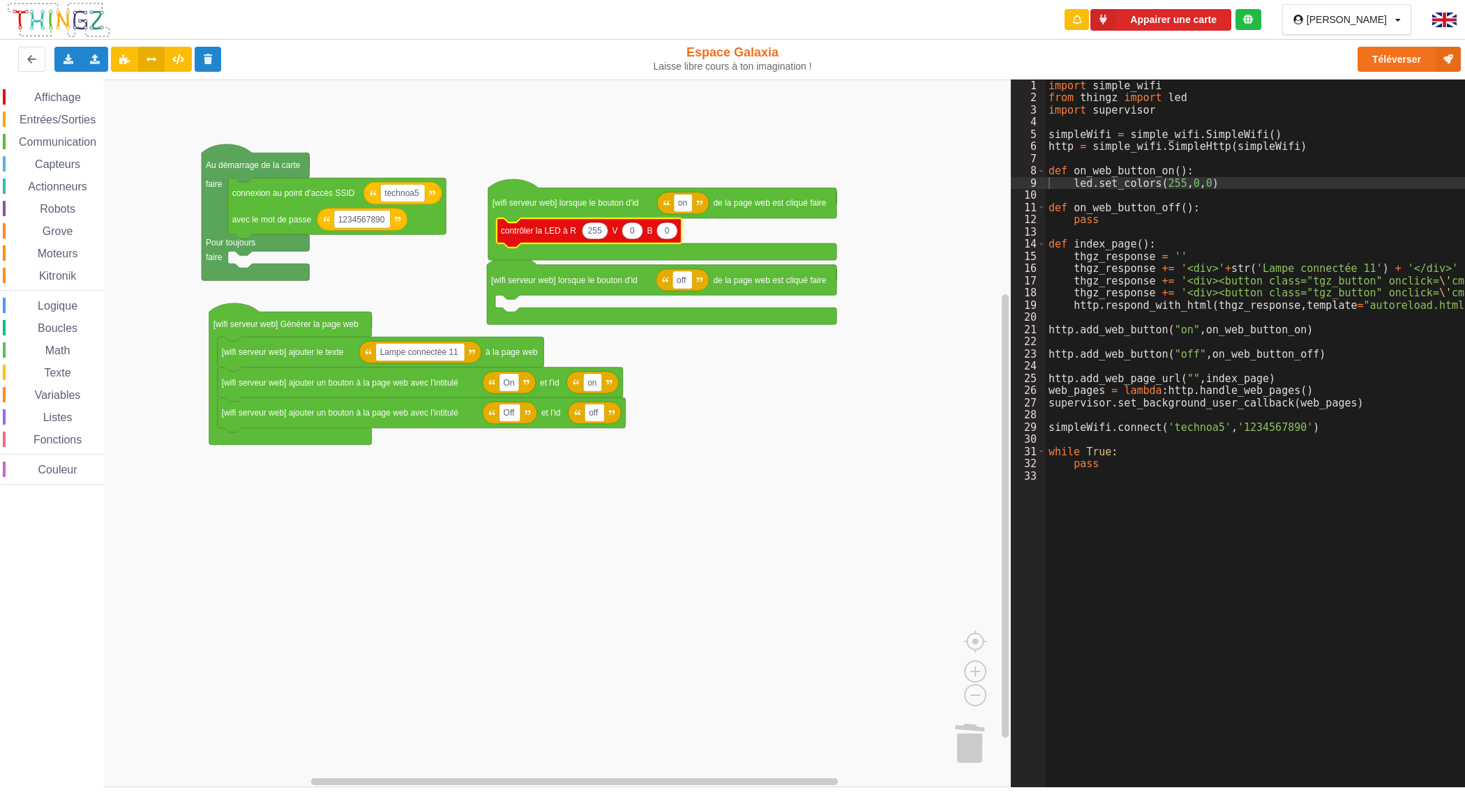
click at [591, 236] on text "255" at bounding box center [595, 231] width 14 height 10
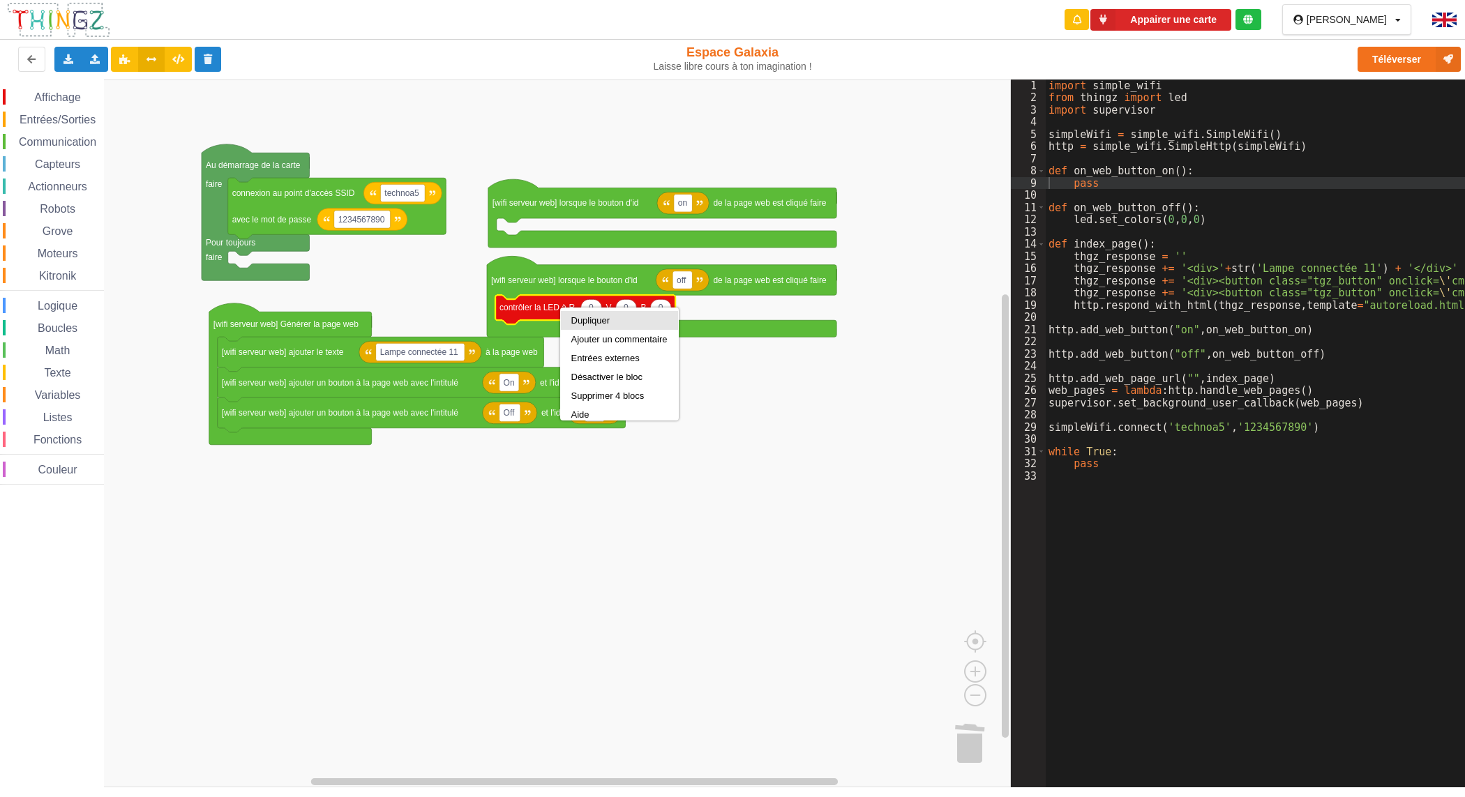
click at [572, 319] on div "Dupliquer" at bounding box center [619, 320] width 96 height 10
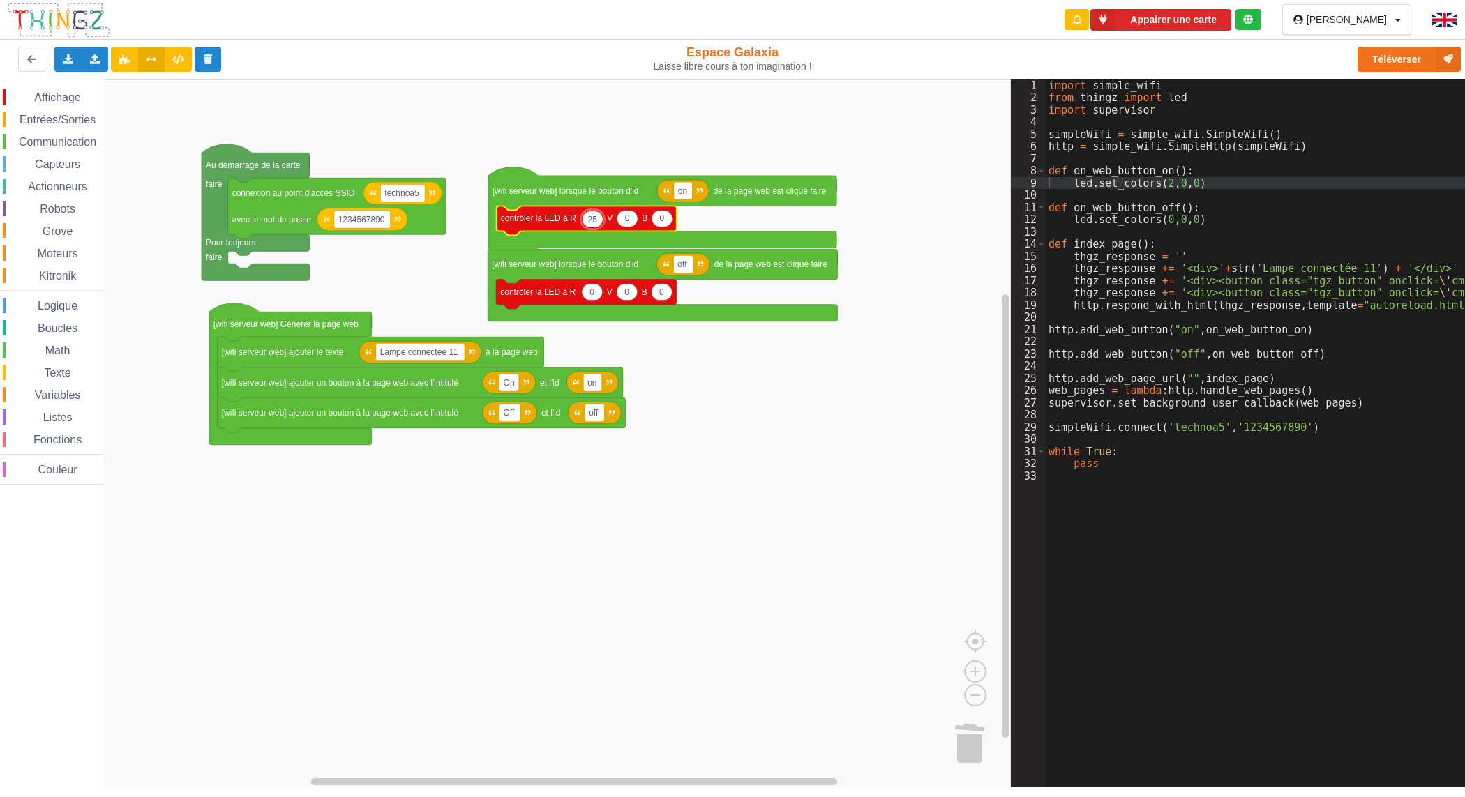
type input "255"
click at [632, 218] on text "0" at bounding box center [632, 218] width 5 height 10
type input "255"
click at [677, 218] on icon "Espace de travail de Blocky" at bounding box center [671, 218] width 21 height 17
type input "255"
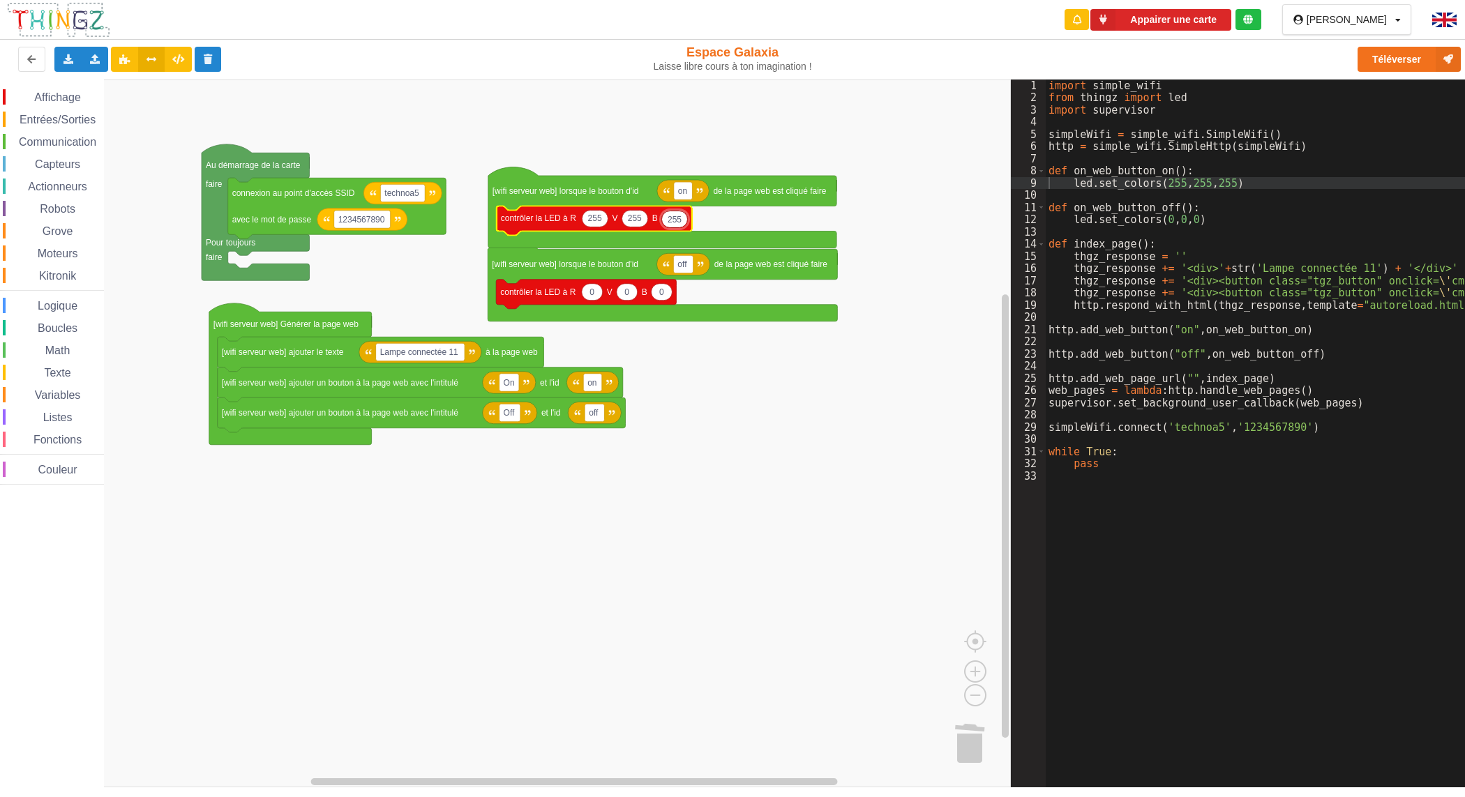
click at [759, 398] on rect "Espace de travail de Blocky" at bounding box center [505, 434] width 1011 height 708
click at [1197, 21] on div "Connecté à la carte" at bounding box center [1171, 20] width 89 height 10
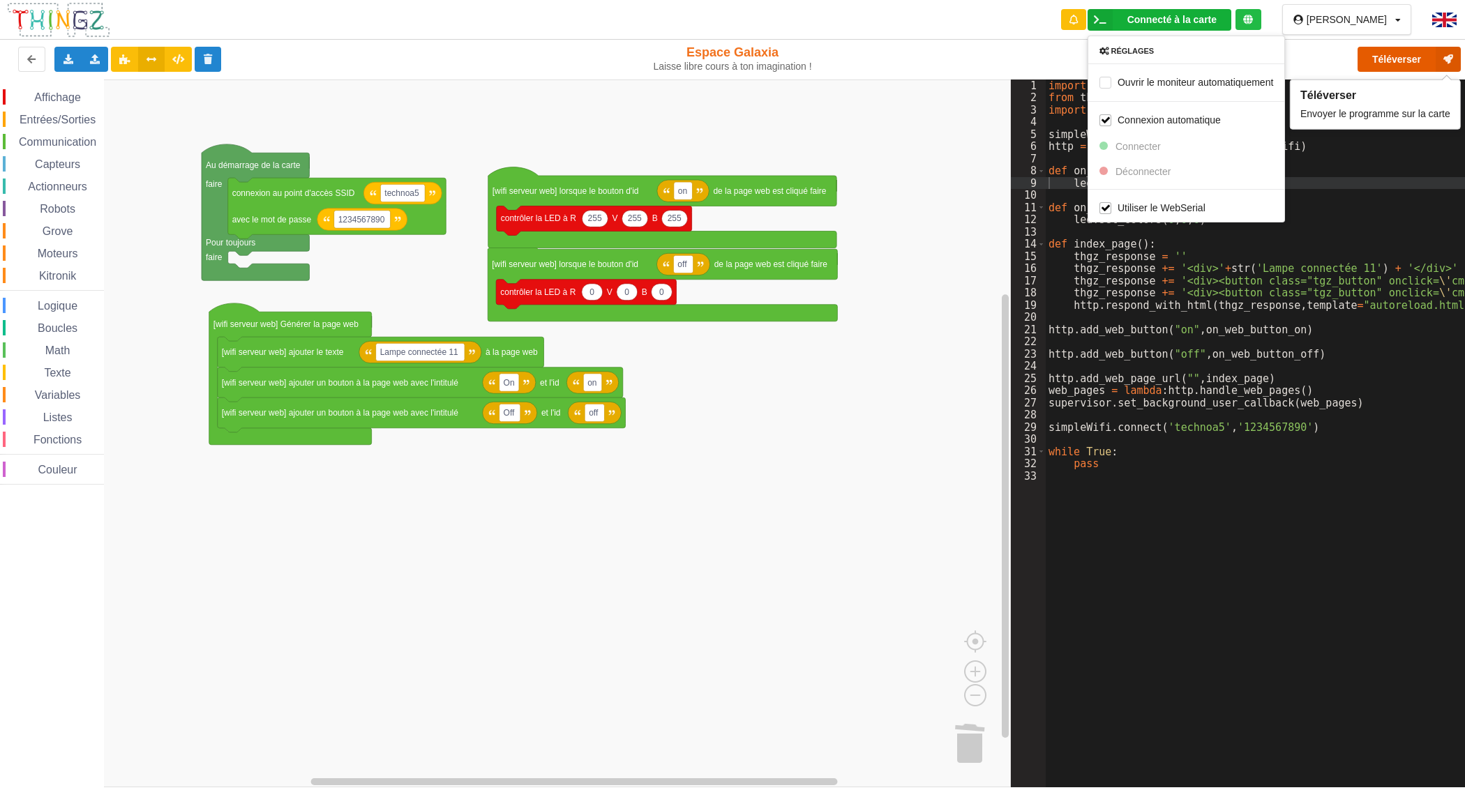
click at [1421, 61] on button "Téléverser" at bounding box center [1409, 59] width 103 height 25
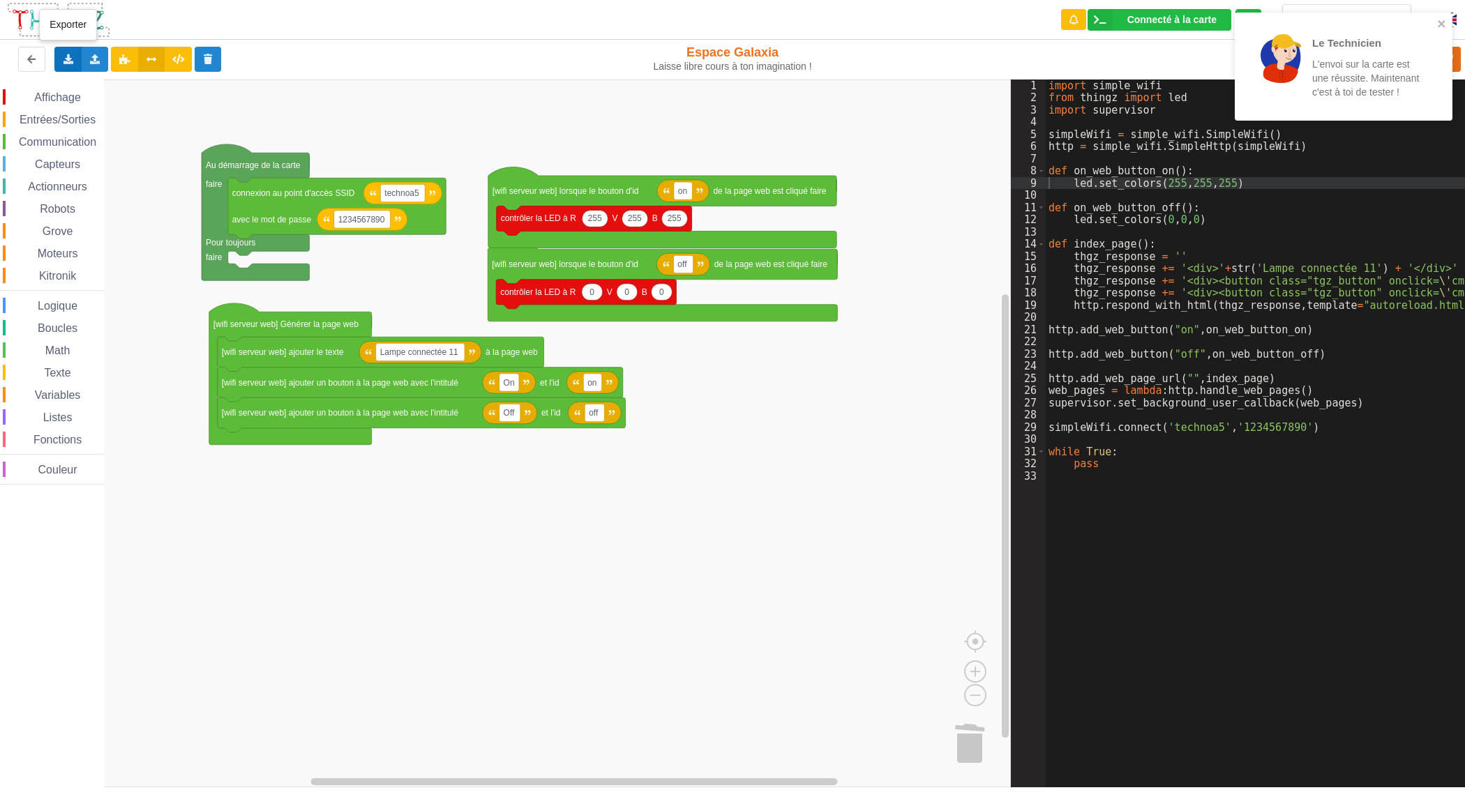
click at [71, 56] on icon at bounding box center [68, 58] width 12 height 8
click at [91, 81] on span "Exporter l'assemblage de blocs" at bounding box center [153, 85] width 135 height 11
